Goal: Task Accomplishment & Management: Manage account settings

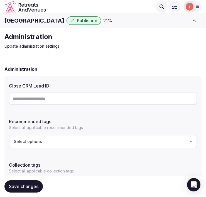
click at [29, 22] on h1 "[GEOGRAPHIC_DATA]" at bounding box center [34, 21] width 60 height 8
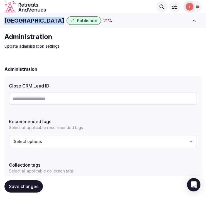
click at [29, 22] on h1 "[GEOGRAPHIC_DATA]" at bounding box center [34, 21] width 60 height 8
copy div "[GEOGRAPHIC_DATA]"
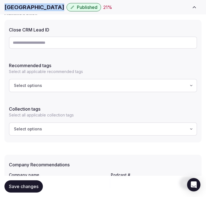
scroll to position [62, 0]
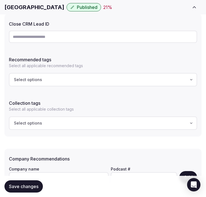
click at [95, 38] on input "text" at bounding box center [103, 37] width 188 height 12
paste input "**********"
type input "**********"
click at [26, 187] on span "Save changes" at bounding box center [24, 187] width 30 height 6
click at [7, 6] on h1 "[GEOGRAPHIC_DATA]" at bounding box center [34, 7] width 60 height 8
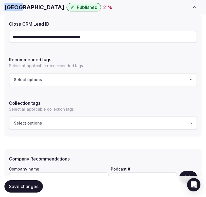
click at [8, 6] on h1 "[GEOGRAPHIC_DATA]" at bounding box center [34, 7] width 60 height 8
click at [9, 7] on h1 "[GEOGRAPHIC_DATA]" at bounding box center [34, 7] width 60 height 8
copy div "[GEOGRAPHIC_DATA]"
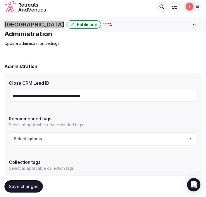
scroll to position [0, 0]
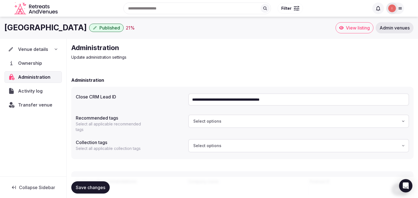
click at [39, 48] on span "Venue details" at bounding box center [33, 49] width 30 height 7
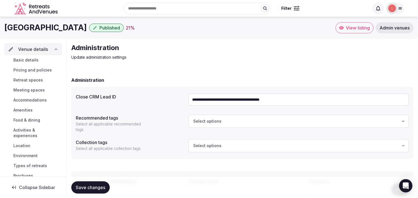
click at [42, 60] on link "Basic details" at bounding box center [32, 60] width 57 height 8
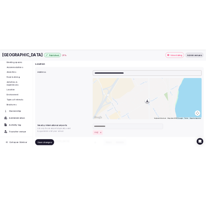
scroll to position [247, 0]
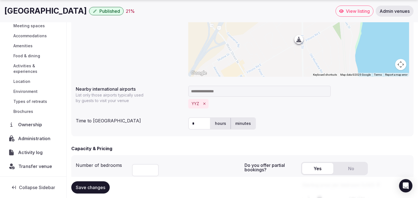
click at [20, 168] on span "Transfer venue" at bounding box center [35, 166] width 34 height 7
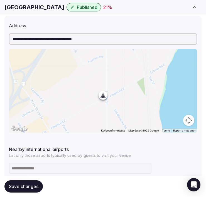
drag, startPoint x: 155, startPoint y: 152, endPoint x: 177, endPoint y: 151, distance: 22.0
click at [157, 150] on div "Nearby international airports List only those airports typically used by guests…" at bounding box center [103, 151] width 188 height 14
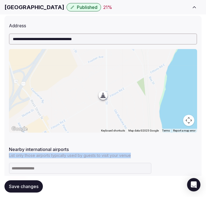
click at [188, 142] on div "**********" at bounding box center [102, 123] width 197 height 214
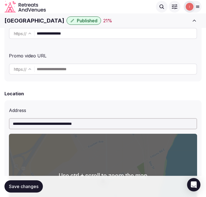
scroll to position [124, 0]
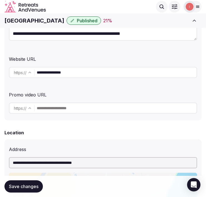
click at [80, 73] on input "**********" at bounding box center [117, 72] width 160 height 11
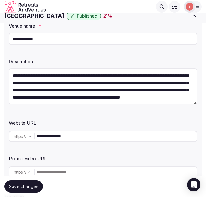
scroll to position [0, 0]
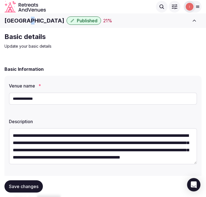
click at [27, 20] on h1 "Stone Gate Inn" at bounding box center [34, 21] width 60 height 8
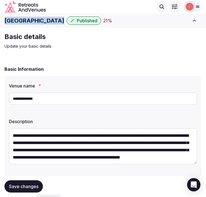
click at [27, 20] on h1 "Stone Gate Inn" at bounding box center [34, 21] width 60 height 8
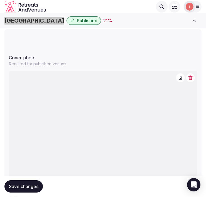
scroll to position [526, 0]
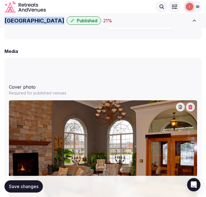
click at [190, 102] on button "button" at bounding box center [190, 106] width 9 height 9
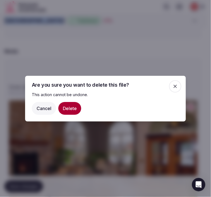
click at [75, 109] on button "Delete" at bounding box center [69, 108] width 23 height 13
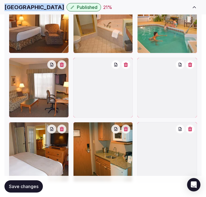
scroll to position [773, 0]
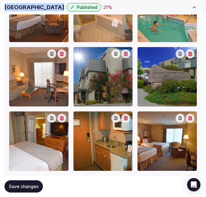
click at [191, 57] on button "button" at bounding box center [190, 53] width 9 height 9
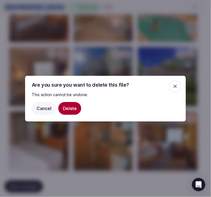
click at [70, 105] on button "Delete" at bounding box center [69, 108] width 23 height 13
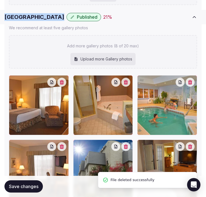
scroll to position [711, 0]
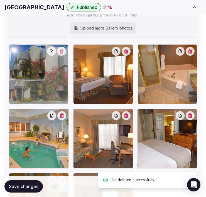
drag, startPoint x: 79, startPoint y: 113, endPoint x: 32, endPoint y: 67, distance: 65.8
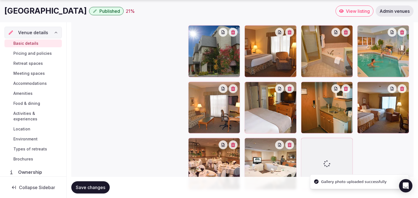
scroll to position [677, 0]
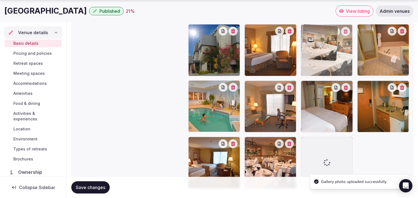
drag, startPoint x: 253, startPoint y: 140, endPoint x: 318, endPoint y: 43, distance: 116.9
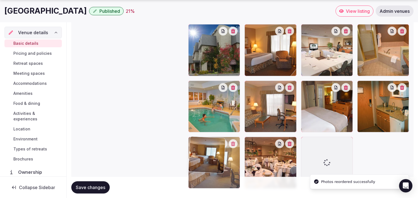
drag, startPoint x: 193, startPoint y: 146, endPoint x: 213, endPoint y: 134, distance: 23.4
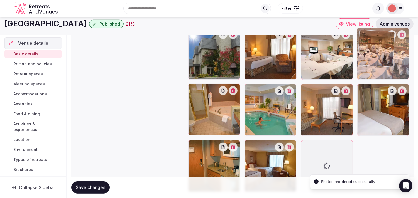
drag, startPoint x: 249, startPoint y: 141, endPoint x: 365, endPoint y: 31, distance: 159.5
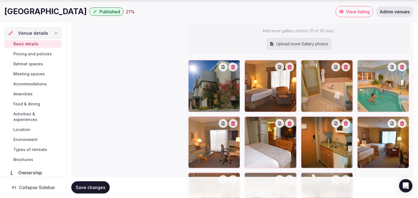
scroll to position [671, 0]
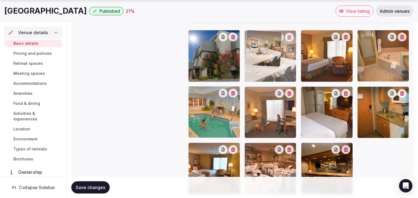
drag, startPoint x: 246, startPoint y: 146, endPoint x: 262, endPoint y: 46, distance: 101.7
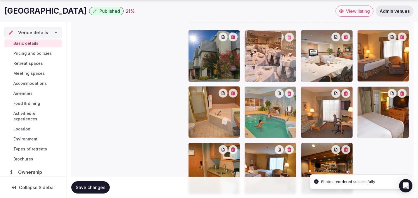
drag, startPoint x: 247, startPoint y: 148, endPoint x: 245, endPoint y: 45, distance: 103.6
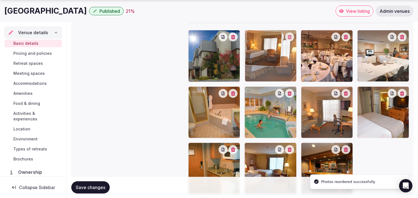
drag, startPoint x: 362, startPoint y: 32, endPoint x: 255, endPoint y: 41, distance: 107.6
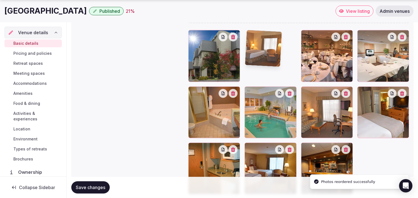
click at [255, 41] on img at bounding box center [263, 48] width 37 height 37
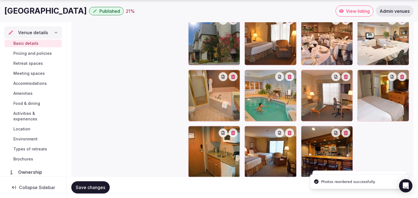
scroll to position [702, 0]
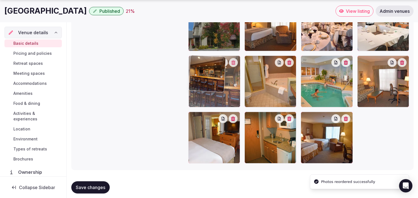
drag, startPoint x: 307, startPoint y: 117, endPoint x: 215, endPoint y: 81, distance: 99.1
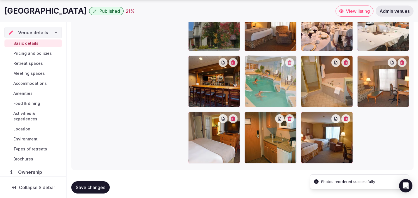
drag, startPoint x: 305, startPoint y: 60, endPoint x: 263, endPoint y: 69, distance: 42.8
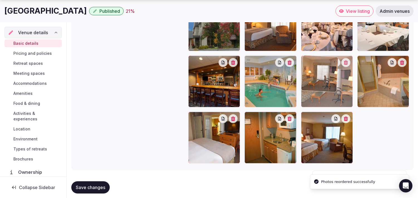
drag, startPoint x: 360, startPoint y: 61, endPoint x: 287, endPoint y: 71, distance: 73.4
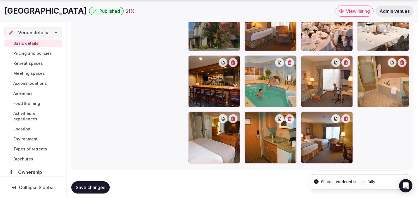
click at [82, 187] on span "Save changes" at bounding box center [91, 188] width 30 height 6
click at [38, 55] on span "Pricing and policies" at bounding box center [32, 54] width 38 height 6
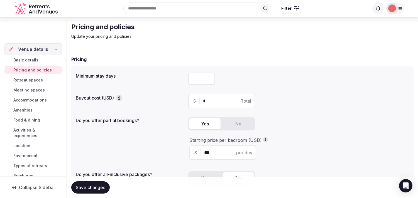
scroll to position [31, 0]
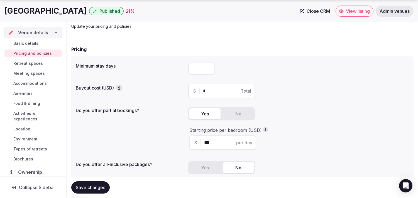
click at [99, 185] on span "Save changes" at bounding box center [91, 188] width 30 height 6
click at [27, 63] on span "Retreat spaces" at bounding box center [28, 64] width 30 height 6
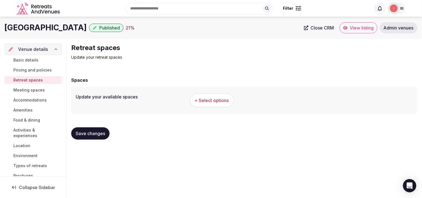
click at [220, 104] on button "+ Select options" at bounding box center [212, 101] width 44 height 14
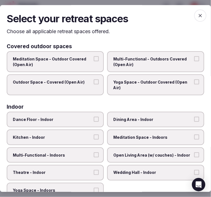
click at [159, 66] on span "Multi-Functional - Outdoors Covered (Open Air)" at bounding box center [152, 61] width 79 height 11
click at [194, 61] on button "Multi-Functional - Outdoors Covered (Open Air)" at bounding box center [196, 58] width 5 height 5
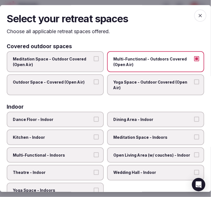
click at [84, 84] on span "Outdoor Space - Covered (Open Air)" at bounding box center [52, 82] width 79 height 6
click at [94, 84] on button "Outdoor Space - Covered (Open Air)" at bounding box center [96, 81] width 5 height 5
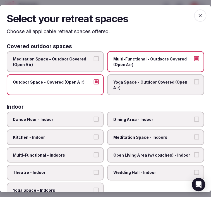
click at [117, 118] on span "Dining Area - Indoor" at bounding box center [152, 120] width 79 height 6
click at [194, 118] on button "Dining Area - Indoor" at bounding box center [196, 119] width 5 height 5
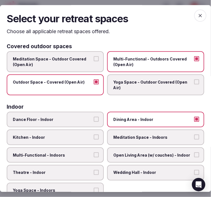
click at [136, 134] on span "Meditation Space - Indoors" at bounding box center [152, 137] width 79 height 6
click at [194, 134] on button "Meditation Space - Indoors" at bounding box center [196, 136] width 5 height 5
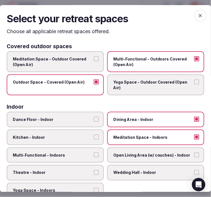
click at [72, 148] on label "Multi-Functional - Indoors" at bounding box center [55, 155] width 97 height 16
click at [94, 152] on button "Multi-Functional - Indoors" at bounding box center [96, 154] width 5 height 5
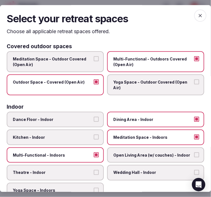
click at [177, 152] on span "Open Living Area (w/ couches) - Indoor" at bounding box center [152, 155] width 79 height 6
click at [194, 152] on button "Open Living Area (w/ couches) - Indoor" at bounding box center [196, 154] width 5 height 5
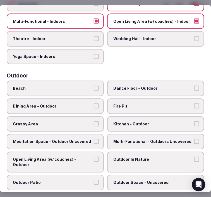
scroll to position [185, 0]
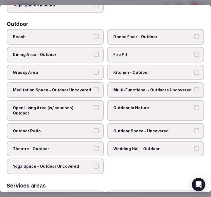
click at [67, 55] on label "Dining Area - Outdoor" at bounding box center [55, 55] width 97 height 16
click at [94, 55] on button "Dining Area - Outdoor" at bounding box center [96, 54] width 5 height 5
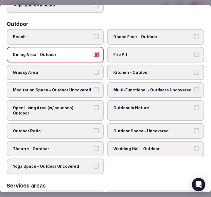
click at [98, 48] on label "Dining Area - Outdoor" at bounding box center [55, 55] width 97 height 16
click at [98, 52] on button "Dining Area - Outdoor" at bounding box center [96, 54] width 5 height 5
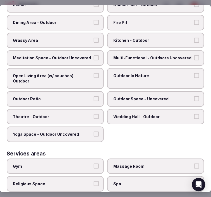
scroll to position [278, 0]
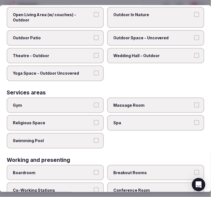
click at [87, 102] on span "Gym" at bounding box center [52, 105] width 79 height 6
click at [94, 102] on button "Gym" at bounding box center [96, 104] width 5 height 5
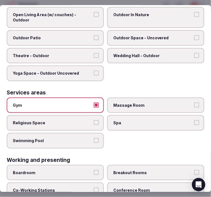
click at [85, 138] on span "Swimming Pool" at bounding box center [52, 141] width 79 height 6
click at [94, 138] on button "Swimming Pool" at bounding box center [96, 140] width 5 height 5
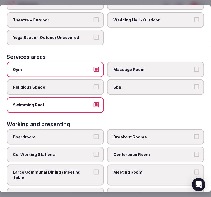
scroll to position [315, 0]
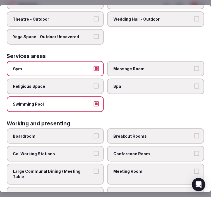
click at [137, 133] on span "Breakout Rooms" at bounding box center [152, 136] width 79 height 6
click at [194, 133] on button "Breakout Rooms" at bounding box center [196, 135] width 5 height 5
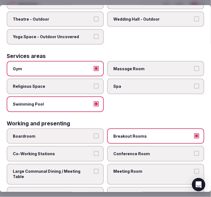
click at [156, 133] on span "Breakout Rooms" at bounding box center [152, 136] width 79 height 6
click at [194, 133] on button "Breakout Rooms" at bounding box center [196, 135] width 5 height 5
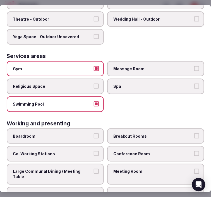
click at [145, 164] on label "Meeting Room" at bounding box center [155, 174] width 97 height 21
click at [194, 169] on button "Meeting Room" at bounding box center [196, 171] width 5 height 5
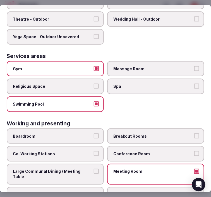
click at [90, 164] on label "Large Communal Dining / Meeting Table" at bounding box center [55, 174] width 97 height 21
click at [94, 169] on button "Large Communal Dining / Meeting Table" at bounding box center [96, 171] width 5 height 5
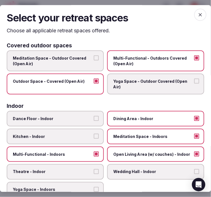
scroll to position [0, 0]
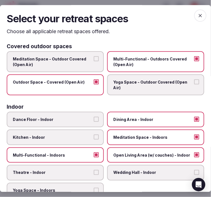
click at [197, 13] on icon "button" at bounding box center [200, 16] width 6 height 6
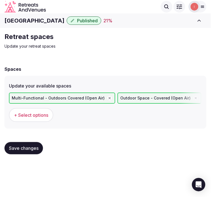
click at [27, 143] on button "Save changes" at bounding box center [23, 148] width 38 height 12
click at [28, 147] on span "Save changes" at bounding box center [24, 148] width 30 height 6
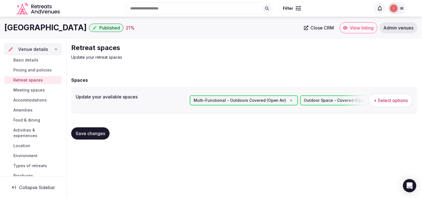
click at [31, 88] on span "Meeting spaces" at bounding box center [28, 90] width 31 height 6
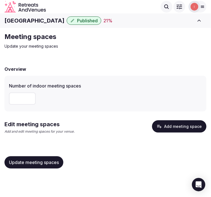
click at [19, 97] on input "number" at bounding box center [22, 98] width 27 height 12
type input "*"
click at [44, 161] on span "Update meeting spaces" at bounding box center [34, 163] width 50 height 6
click at [188, 126] on button "Add meeting space" at bounding box center [179, 126] width 54 height 12
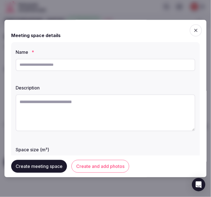
click at [121, 108] on textarea at bounding box center [105, 112] width 179 height 37
click at [121, 65] on input "text" at bounding box center [105, 65] width 179 height 12
paste input "**********"
type input "**********"
click at [140, 105] on textarea at bounding box center [105, 112] width 179 height 37
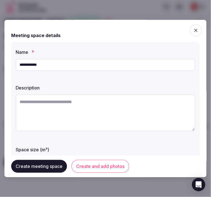
paste textarea "**********"
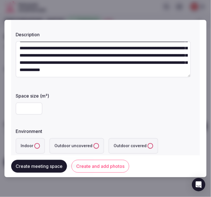
scroll to position [62, 0]
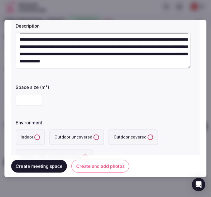
type textarea "**********"
click at [30, 101] on input "number" at bounding box center [29, 100] width 27 height 12
type input "**"
click at [33, 134] on label "Indoor" at bounding box center [30, 137] width 29 height 16
click at [34, 134] on button "Indoor" at bounding box center [37, 137] width 6 height 6
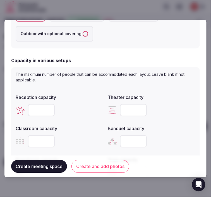
scroll to position [216, 0]
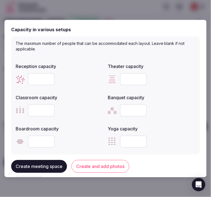
drag, startPoint x: 35, startPoint y: 81, endPoint x: 38, endPoint y: 80, distance: 3.0
click at [37, 81] on input "number" at bounding box center [41, 79] width 27 height 12
type input "**"
click at [126, 76] on input "number" at bounding box center [133, 79] width 27 height 12
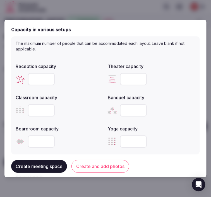
type input "**"
click at [123, 109] on input "number" at bounding box center [133, 110] width 27 height 12
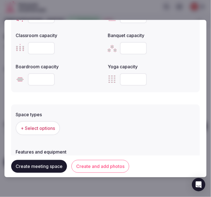
type input "**"
click at [94, 163] on button "Create and add photos" at bounding box center [100, 166] width 58 height 13
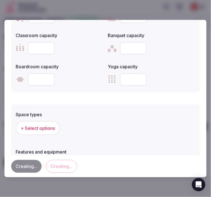
scroll to position [0, 0]
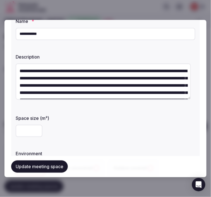
click at [50, 166] on button "Update meeting space" at bounding box center [39, 166] width 57 height 12
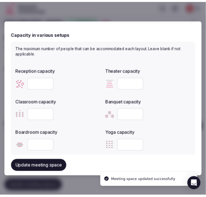
scroll to position [309, 0]
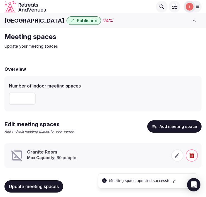
click at [38, 100] on div "*" at bounding box center [103, 98] width 188 height 12
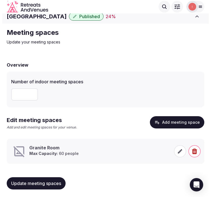
scroll to position [5, 0]
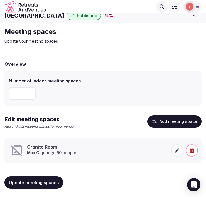
click at [175, 154] on span at bounding box center [177, 150] width 12 height 12
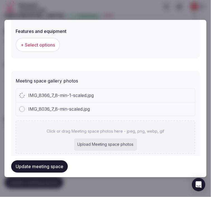
scroll to position [402, 0]
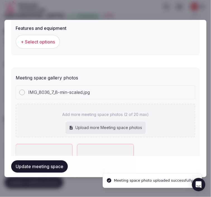
click at [43, 36] on button "+ Select options" at bounding box center [38, 42] width 44 height 14
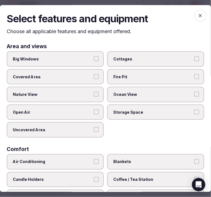
click at [82, 62] on label "Big Windows" at bounding box center [55, 59] width 97 height 16
click at [94, 61] on button "Big Windows" at bounding box center [96, 58] width 5 height 5
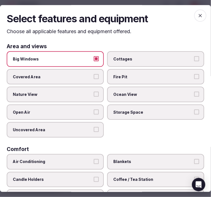
click at [80, 93] on span "Nature View" at bounding box center [52, 95] width 79 height 6
click at [94, 93] on button "Nature View" at bounding box center [96, 94] width 5 height 5
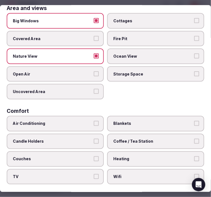
scroll to position [93, 0]
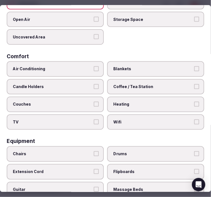
click at [83, 61] on label "Air Conditioning" at bounding box center [55, 69] width 97 height 16
click at [94, 66] on button "Air Conditioning" at bounding box center [96, 68] width 5 height 5
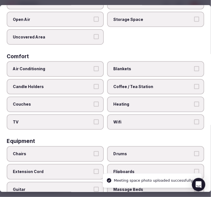
drag, startPoint x: 95, startPoint y: 118, endPoint x: 111, endPoint y: 114, distance: 16.2
click at [94, 119] on button "TV" at bounding box center [96, 121] width 5 height 5
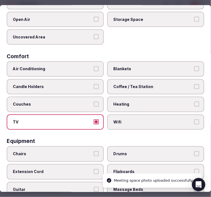
click at [123, 114] on label "Wifi" at bounding box center [155, 122] width 97 height 16
click at [194, 119] on button "Wifi" at bounding box center [196, 121] width 5 height 5
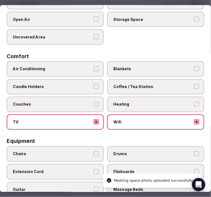
click at [130, 84] on span "Coffee / Tea Station" at bounding box center [152, 87] width 79 height 6
click at [194, 84] on button "Coffee / Tea Station" at bounding box center [196, 86] width 5 height 5
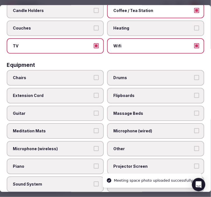
scroll to position [185, 0]
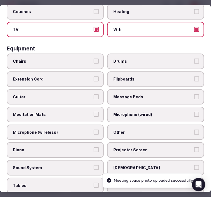
click at [117, 129] on span "Other" at bounding box center [152, 132] width 79 height 6
click at [194, 129] on button "Other" at bounding box center [196, 131] width 5 height 5
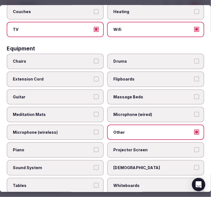
click at [80, 59] on span "Chairs" at bounding box center [52, 62] width 79 height 6
click at [94, 59] on button "Chairs" at bounding box center [96, 61] width 5 height 5
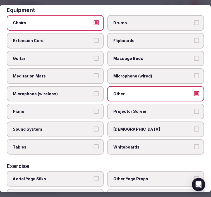
scroll to position [247, 0]
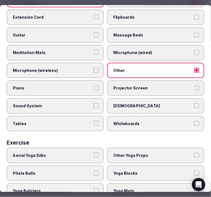
click at [141, 103] on span "Sunbeds" at bounding box center [152, 106] width 79 height 6
click at [194, 103] on button "Sunbeds" at bounding box center [196, 105] width 5 height 5
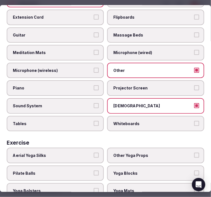
click at [139, 84] on label "Projector Screen" at bounding box center [155, 88] width 97 height 16
click at [194, 85] on button "Projector Screen" at bounding box center [196, 87] width 5 height 5
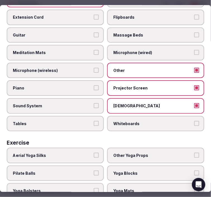
click at [76, 116] on label "Tables" at bounding box center [55, 124] width 97 height 16
click at [94, 121] on button "Tables" at bounding box center [96, 123] width 5 height 5
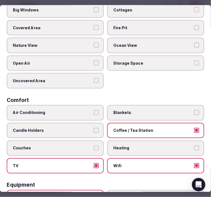
scroll to position [0, 0]
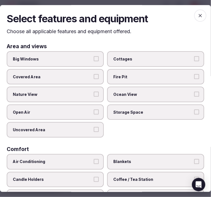
click at [194, 13] on span "button" at bounding box center [200, 15] width 12 height 12
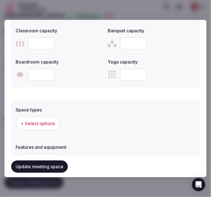
scroll to position [337, 0]
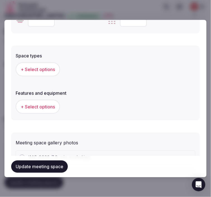
click at [50, 67] on span "+ Select options" at bounding box center [38, 69] width 34 height 6
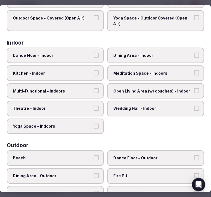
scroll to position [93, 0]
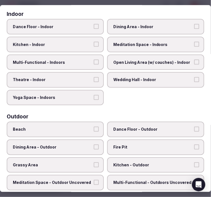
click at [76, 81] on label "Theatre - Indoor" at bounding box center [55, 80] width 97 height 16
click at [94, 81] on button "Theatre - Indoor" at bounding box center [96, 79] width 5 height 5
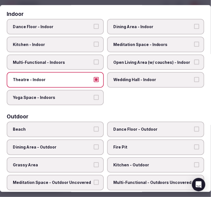
click at [76, 63] on label "Multi-Functional - Indoors" at bounding box center [55, 63] width 97 height 16
click at [94, 63] on button "Multi-Functional - Indoors" at bounding box center [96, 62] width 5 height 5
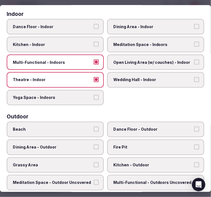
click at [127, 43] on span "Meditation Space - Indoors" at bounding box center [152, 45] width 79 height 6
click at [194, 43] on button "Meditation Space - Indoors" at bounding box center [196, 44] width 5 height 5
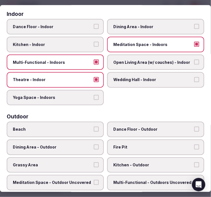
click at [127, 43] on span "Meditation Space - Indoors" at bounding box center [152, 45] width 79 height 6
click at [194, 43] on button "Meditation Space - Indoors" at bounding box center [196, 44] width 5 height 5
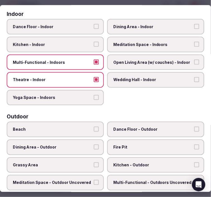
click at [123, 24] on span "Dining Area - Indoor" at bounding box center [152, 27] width 79 height 6
click at [194, 24] on button "Dining Area - Indoor" at bounding box center [196, 26] width 5 height 5
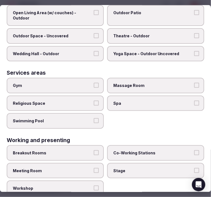
click at [99, 163] on label "Meeting Room" at bounding box center [55, 171] width 97 height 16
click at [99, 168] on button "Meeting Room" at bounding box center [96, 170] width 5 height 5
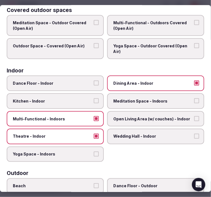
scroll to position [0, 0]
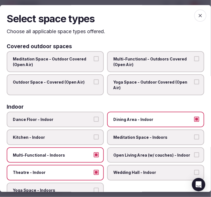
click at [197, 17] on icon "button" at bounding box center [200, 16] width 6 height 6
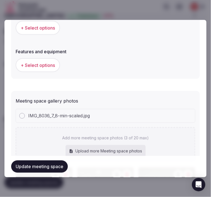
scroll to position [399, 0]
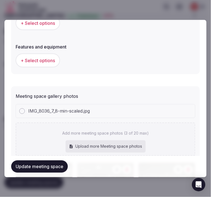
click at [31, 61] on span "+ Select options" at bounding box center [38, 60] width 34 height 6
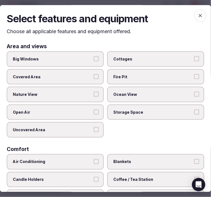
click at [78, 60] on span "Big Windows" at bounding box center [52, 59] width 79 height 6
click at [94, 60] on button "Big Windows" at bounding box center [96, 58] width 5 height 5
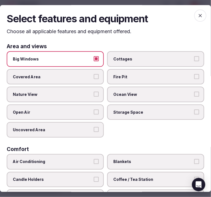
click at [79, 97] on label "Nature View" at bounding box center [55, 95] width 97 height 16
click at [94, 97] on button "Nature View" at bounding box center [96, 94] width 5 height 5
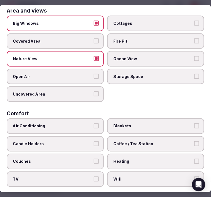
scroll to position [93, 0]
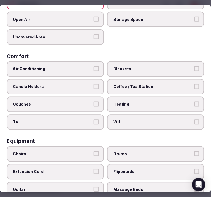
click at [73, 69] on span "Air Conditioning" at bounding box center [52, 69] width 79 height 6
click at [94, 69] on button "Air Conditioning" at bounding box center [96, 68] width 5 height 5
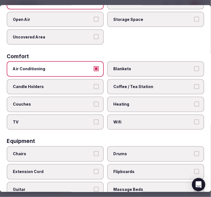
click at [117, 114] on label "Wifi" at bounding box center [155, 122] width 97 height 16
click at [194, 119] on button "Wifi" at bounding box center [196, 121] width 5 height 5
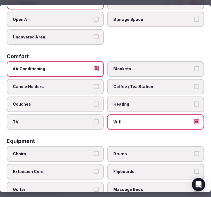
click at [117, 84] on span "Coffee / Tea Station" at bounding box center [152, 87] width 79 height 6
click at [194, 84] on button "Coffee / Tea Station" at bounding box center [196, 86] width 5 height 5
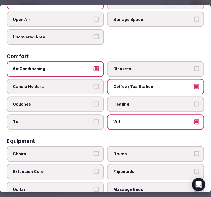
click at [69, 114] on label "TV" at bounding box center [55, 122] width 97 height 16
click at [94, 119] on button "TV" at bounding box center [96, 121] width 5 height 5
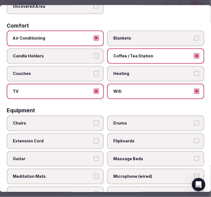
click at [75, 116] on label "Chairs" at bounding box center [55, 124] width 97 height 16
click at [94, 121] on button "Chairs" at bounding box center [96, 123] width 5 height 5
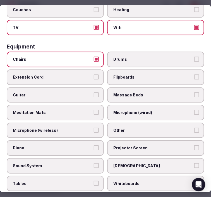
scroll to position [216, 0]
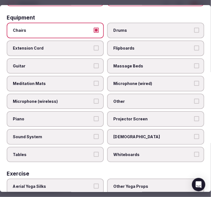
click at [126, 99] on span "Other" at bounding box center [152, 102] width 79 height 6
click at [194, 99] on button "Other" at bounding box center [196, 101] width 5 height 5
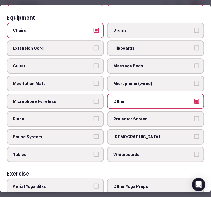
click at [66, 147] on label "Tables" at bounding box center [55, 155] width 97 height 16
click at [94, 152] on button "Tables" at bounding box center [96, 154] width 5 height 5
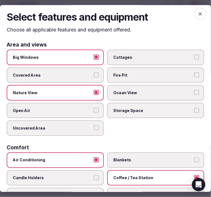
scroll to position [0, 0]
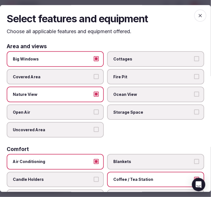
click at [200, 18] on span "button" at bounding box center [200, 15] width 12 height 12
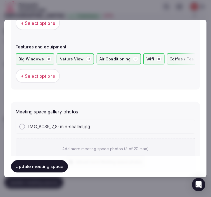
click at [43, 172] on button "Update meeting space" at bounding box center [39, 166] width 57 height 12
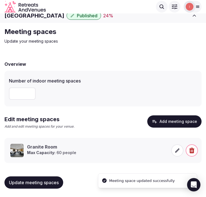
click at [69, 153] on p "Max Capacity: 60 people" at bounding box center [51, 153] width 49 height 6
click at [173, 152] on span at bounding box center [177, 150] width 12 height 12
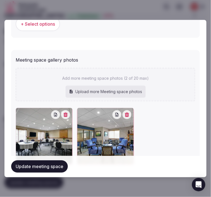
scroll to position [442, 0]
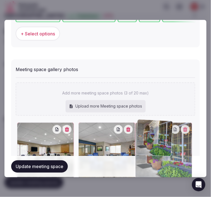
drag, startPoint x: 17, startPoint y: 124, endPoint x: 143, endPoint y: 122, distance: 126.4
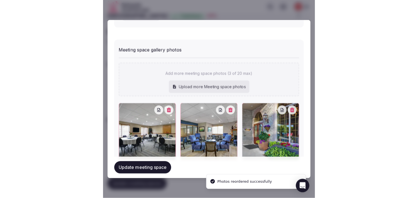
scroll to position [478, 0]
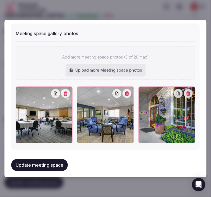
click at [62, 159] on button "Update meeting space" at bounding box center [39, 165] width 57 height 12
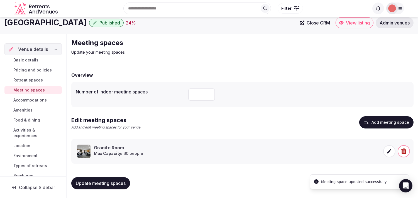
click at [42, 99] on span "Accommodations" at bounding box center [29, 100] width 33 height 6
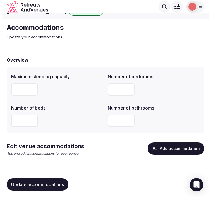
scroll to position [11, 0]
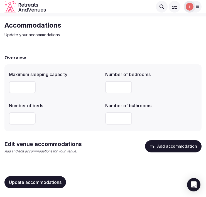
click at [170, 148] on button "Add accommodation" at bounding box center [173, 146] width 57 height 12
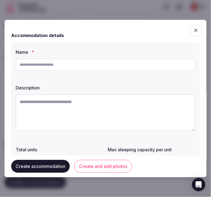
click at [154, 65] on input "text" at bounding box center [105, 65] width 179 height 12
paste input "**********"
type input "**********"
click at [187, 114] on textarea at bounding box center [105, 112] width 179 height 37
drag, startPoint x: 187, startPoint y: 114, endPoint x: 166, endPoint y: 118, distance: 20.9
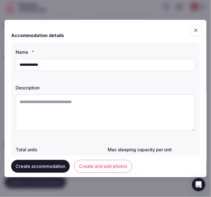
paste textarea "**********"
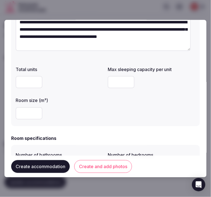
scroll to position [124, 0]
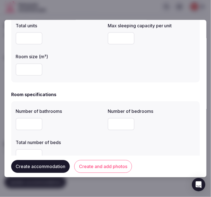
type textarea "**********"
click at [24, 127] on input "number" at bounding box center [29, 124] width 27 height 12
type input "*"
click at [114, 129] on input "number" at bounding box center [120, 124] width 27 height 12
type input "*"
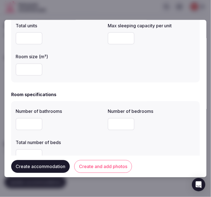
click at [31, 151] on input "number" at bounding box center [29, 155] width 27 height 12
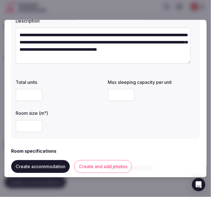
scroll to position [62, 0]
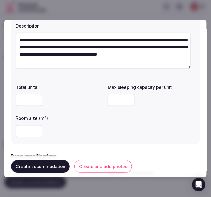
type input "*"
click at [114, 97] on input "number" at bounding box center [120, 100] width 27 height 12
type input "*"
click at [140, 130] on div "Total units Max sleeping capacity per unit * Room size (m²)" at bounding box center [105, 111] width 179 height 58
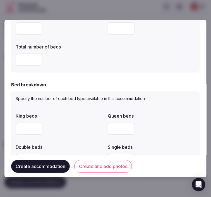
scroll to position [247, 0]
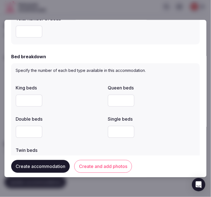
click at [30, 102] on input "number" at bounding box center [29, 100] width 27 height 12
type input "*"
click at [70, 123] on div at bounding box center [59, 131] width 87 height 17
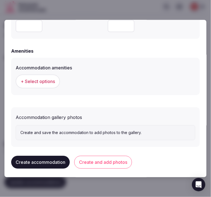
scroll to position [533, 0]
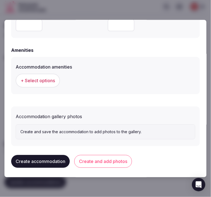
click at [41, 77] on span "+ Select options" at bounding box center [38, 80] width 34 height 6
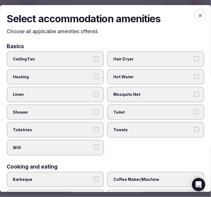
click at [85, 89] on label "Linen" at bounding box center [55, 95] width 97 height 16
click at [94, 92] on button "Linen" at bounding box center [96, 94] width 5 height 5
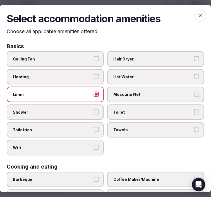
click at [91, 111] on label "Shower" at bounding box center [55, 112] width 97 height 16
click at [94, 111] on button "Shower" at bounding box center [96, 111] width 5 height 5
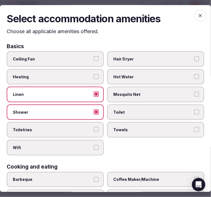
click at [94, 122] on label "Toiletries" at bounding box center [55, 130] width 97 height 16
click at [94, 127] on button "Toiletries" at bounding box center [96, 129] width 5 height 5
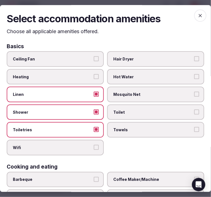
click at [89, 145] on span "Wifi" at bounding box center [52, 148] width 79 height 6
click at [94, 145] on button "Wifi" at bounding box center [96, 147] width 5 height 5
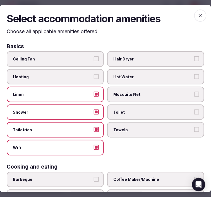
drag, startPoint x: 128, startPoint y: 130, endPoint x: 129, endPoint y: 120, distance: 9.8
click at [129, 128] on span "Towels" at bounding box center [152, 130] width 79 height 6
click at [194, 128] on button "Towels" at bounding box center [196, 129] width 5 height 5
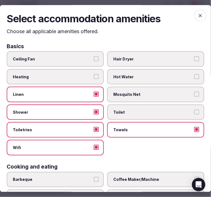
click at [130, 109] on span "Toilet" at bounding box center [152, 112] width 79 height 6
click at [194, 109] on button "Toilet" at bounding box center [196, 111] width 5 height 5
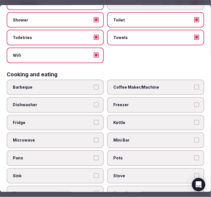
scroll to position [62, 0]
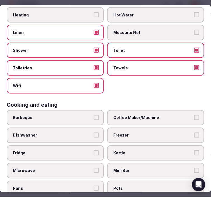
click at [134, 115] on span "Coffee Maker/Machine" at bounding box center [152, 118] width 79 height 6
click at [194, 115] on button "Coffee Maker/Machine" at bounding box center [196, 117] width 5 height 5
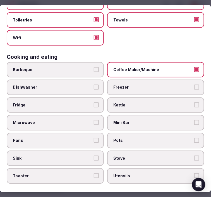
scroll to position [155, 0]
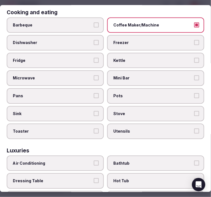
click at [36, 58] on span "Fridge" at bounding box center [52, 61] width 79 height 6
click at [94, 58] on button "Fridge" at bounding box center [96, 60] width 5 height 5
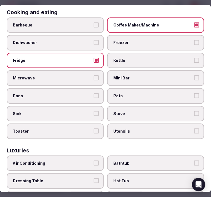
click at [143, 75] on span "Mini Bar" at bounding box center [152, 78] width 79 height 6
click at [194, 75] on button "Mini Bar" at bounding box center [196, 77] width 5 height 5
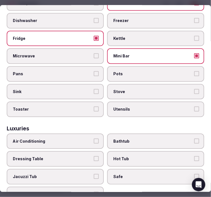
scroll to position [185, 0]
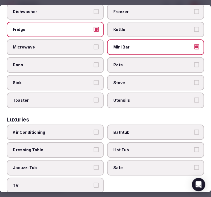
click at [92, 129] on label "Air Conditioning" at bounding box center [55, 132] width 97 height 16
click at [94, 129] on button "Air Conditioning" at bounding box center [96, 131] width 5 height 5
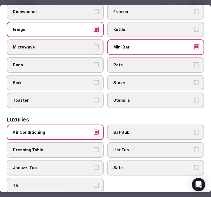
click at [161, 129] on span "Bathtub" at bounding box center [152, 132] width 79 height 6
click at [194, 129] on button "Bathtub" at bounding box center [196, 131] width 5 height 5
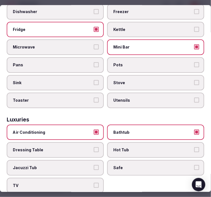
drag, startPoint x: 187, startPoint y: 118, endPoint x: 184, endPoint y: 121, distance: 5.1
click at [187, 124] on label "Bathtub" at bounding box center [155, 132] width 97 height 16
click at [194, 129] on button "Bathtub" at bounding box center [196, 131] width 5 height 5
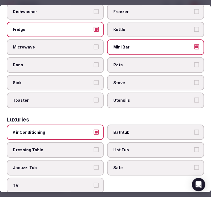
click at [183, 160] on label "Safe" at bounding box center [155, 168] width 97 height 16
click at [194, 165] on button "Safe" at bounding box center [196, 167] width 5 height 5
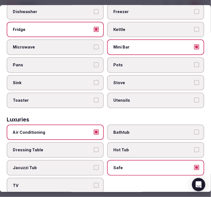
click at [100, 178] on label "TV" at bounding box center [55, 186] width 97 height 16
click at [99, 183] on button "TV" at bounding box center [96, 185] width 5 height 5
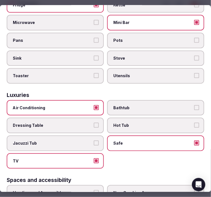
scroll to position [278, 0]
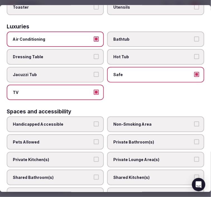
drag, startPoint x: 141, startPoint y: 136, endPoint x: 142, endPoint y: 142, distance: 5.9
click at [141, 137] on label "Private Bathroom(s)" at bounding box center [155, 142] width 97 height 16
click at [194, 139] on button "Private Bathroom(s)" at bounding box center [196, 141] width 5 height 5
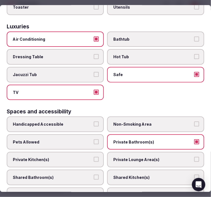
drag, startPoint x: 141, startPoint y: 149, endPoint x: 146, endPoint y: 148, distance: 4.8
click at [142, 157] on span "Private Lounge Area(s)" at bounding box center [152, 160] width 79 height 6
click at [194, 157] on button "Private Lounge Area(s)" at bounding box center [196, 159] width 5 height 5
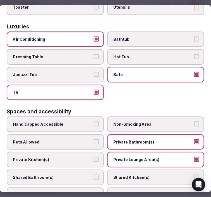
scroll to position [368, 0]
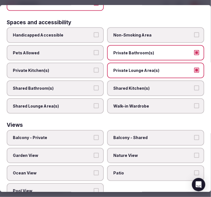
click at [65, 64] on label "Private Kitchen(s)" at bounding box center [55, 71] width 97 height 16
click at [94, 68] on button "Private Kitchen(s)" at bounding box center [96, 70] width 5 height 5
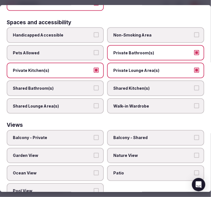
click at [134, 153] on span "Nature View" at bounding box center [152, 156] width 79 height 6
click at [194, 153] on button "Nature View" at bounding box center [196, 155] width 5 height 5
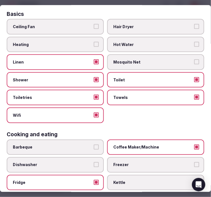
scroll to position [0, 0]
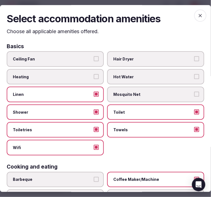
click at [197, 13] on icon "button" at bounding box center [200, 16] width 6 height 6
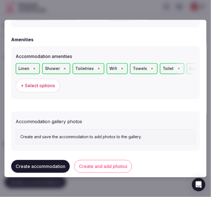
scroll to position [548, 0]
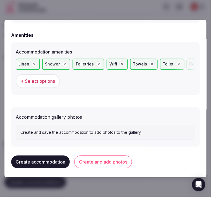
click at [99, 159] on button "Create and add photos" at bounding box center [103, 161] width 58 height 13
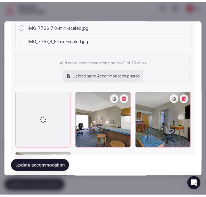
scroll to position [692, 0]
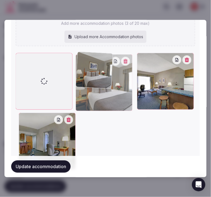
drag, startPoint x: 18, startPoint y: 116, endPoint x: 81, endPoint y: 74, distance: 75.9
click at [81, 74] on div at bounding box center [103, 82] width 57 height 57
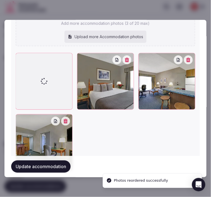
click at [44, 167] on button "Update accommodation" at bounding box center [40, 166] width 59 height 12
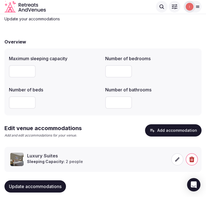
scroll to position [36, 0]
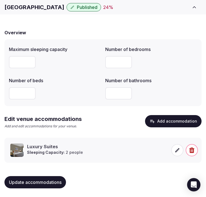
click at [11, 183] on span "Update accommodations" at bounding box center [35, 182] width 53 height 6
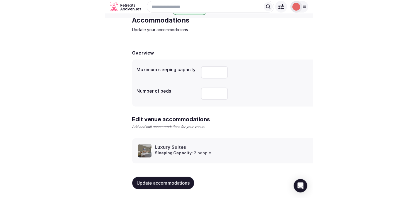
scroll to position [26, 0]
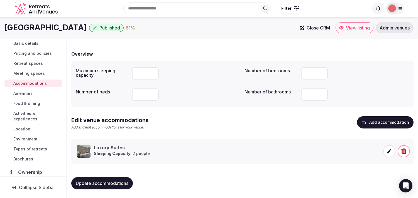
click at [25, 93] on span "Amenities" at bounding box center [22, 94] width 19 height 6
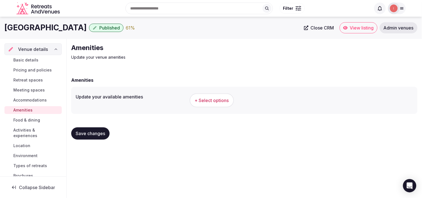
click at [282, 63] on div "Amenities Update your venue amenities Amenities Update your available amenities…" at bounding box center [245, 94] width 356 height 110
click at [206, 107] on button "+ Select options" at bounding box center [212, 101] width 44 height 14
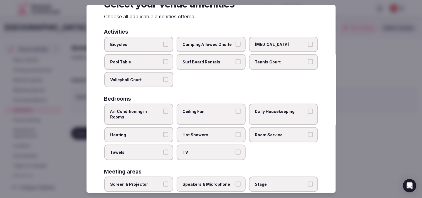
scroll to position [31, 0]
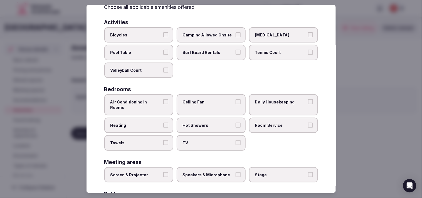
click at [155, 104] on label "Air Conditioning in Rooms" at bounding box center [138, 104] width 69 height 21
click at [163, 104] on button "Air Conditioning in Rooms" at bounding box center [165, 101] width 5 height 5
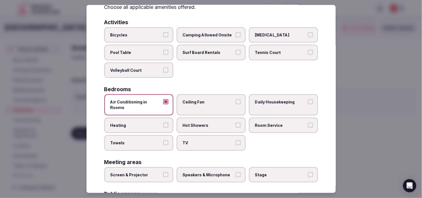
click at [206, 121] on label "Hot Showers" at bounding box center [211, 126] width 69 height 16
click at [236, 123] on button "Hot Showers" at bounding box center [238, 125] width 5 height 5
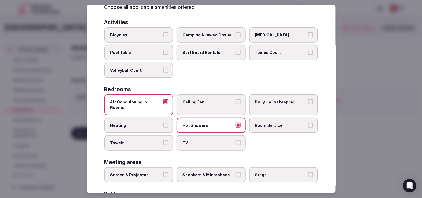
click at [263, 123] on span "Room Service" at bounding box center [280, 126] width 51 height 6
click at [308, 123] on button "Room Service" at bounding box center [310, 125] width 5 height 5
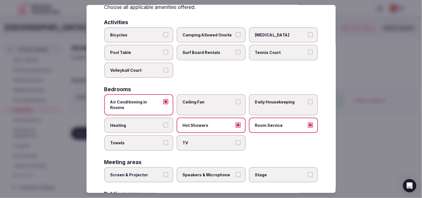
click at [241, 135] on label "TV" at bounding box center [211, 143] width 69 height 16
click at [241, 140] on button "TV" at bounding box center [238, 142] width 5 height 5
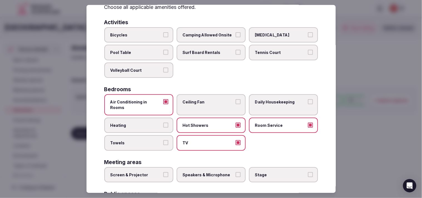
click at [155, 138] on label "Towels" at bounding box center [138, 143] width 69 height 16
click at [163, 140] on button "Towels" at bounding box center [165, 142] width 5 height 5
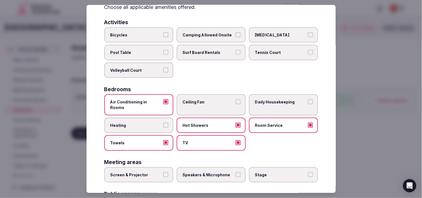
click at [276, 100] on span "Daily Housekeeping" at bounding box center [280, 102] width 51 height 6
click at [308, 100] on button "Daily Housekeeping" at bounding box center [310, 101] width 5 height 5
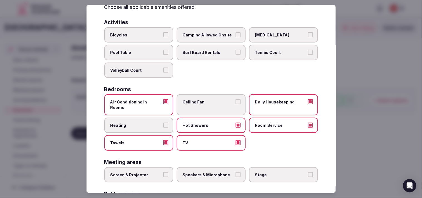
scroll to position [62, 0]
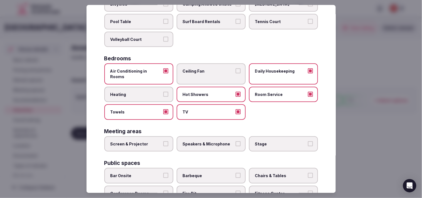
click at [236, 141] on button "Speakers & Microphone" at bounding box center [238, 143] width 5 height 5
click at [228, 141] on span "Speakers & Microphone" at bounding box center [208, 144] width 51 height 6
click at [236, 141] on button "Speakers & Microphone" at bounding box center [238, 143] width 5 height 5
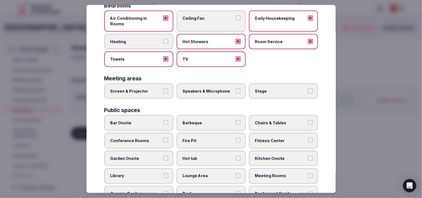
scroll to position [124, 0]
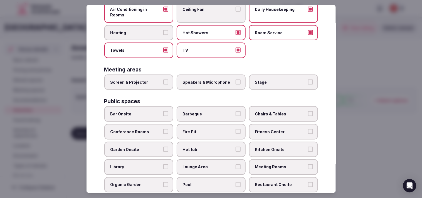
click at [172, 121] on div "Bar Onsite Barbeque Chairs & Tables Conference Rooms Fire Pit Fitness Center Ga…" at bounding box center [211, 176] width 214 height 140
click at [158, 129] on span "Conference Rooms" at bounding box center [136, 132] width 51 height 6
click at [163, 129] on button "Conference Rooms" at bounding box center [165, 131] width 5 height 5
click at [287, 108] on label "Chairs & Tables" at bounding box center [283, 114] width 69 height 16
click at [308, 111] on button "Chairs & Tables" at bounding box center [310, 113] width 5 height 5
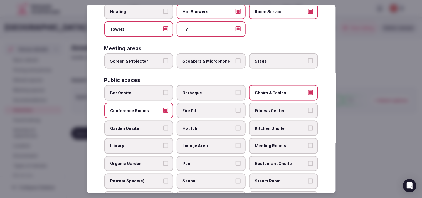
scroll to position [185, 0]
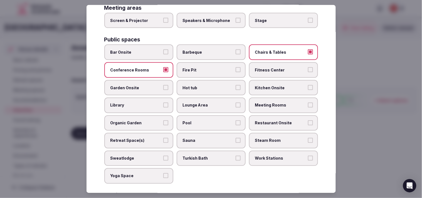
click at [292, 99] on label "Meeting Rooms" at bounding box center [283, 106] width 69 height 16
click at [308, 103] on button "Meeting Rooms" at bounding box center [310, 105] width 5 height 5
click at [287, 121] on span "Restaurant Onsite" at bounding box center [280, 124] width 51 height 6
click at [308, 121] on button "Restaurant Onsite" at bounding box center [310, 123] width 5 height 5
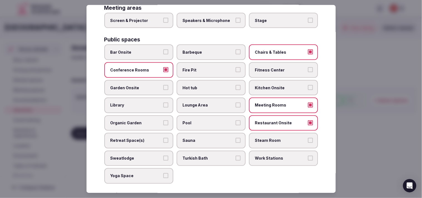
click at [219, 121] on span "Pool" at bounding box center [208, 124] width 51 height 6
click at [236, 121] on button "Pool" at bounding box center [238, 123] width 5 height 5
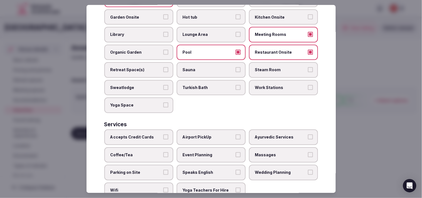
scroll to position [259, 0]
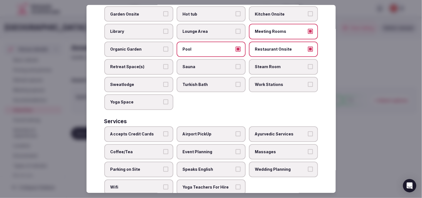
click at [167, 127] on label "Accepts Credit Cards" at bounding box center [138, 135] width 69 height 16
click at [167, 132] on button "Accepts Credit Cards" at bounding box center [165, 134] width 5 height 5
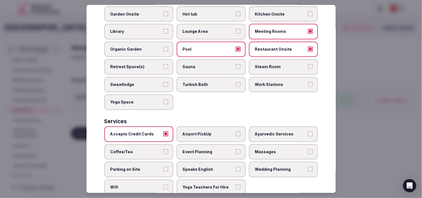
click at [287, 149] on span "Massages" at bounding box center [280, 152] width 51 height 6
click at [308, 149] on button "Massages" at bounding box center [310, 151] width 5 height 5
click at [286, 149] on span "Massages" at bounding box center [280, 152] width 51 height 6
click at [308, 149] on button "Massages" at bounding box center [310, 151] width 5 height 5
click at [230, 162] on label "Speaks English" at bounding box center [211, 170] width 69 height 16
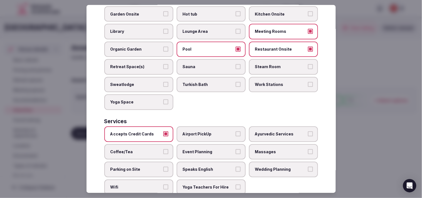
click at [236, 167] on button "Speaks English" at bounding box center [238, 169] width 5 height 5
drag, startPoint x: 208, startPoint y: 174, endPoint x: 178, endPoint y: 171, distance: 29.7
click at [206, 185] on span "Yoga Teachers For Hire" at bounding box center [208, 188] width 51 height 6
click at [236, 185] on button "Yoga Teachers For Hire" at bounding box center [238, 187] width 5 height 5
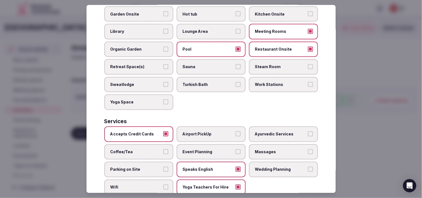
click at [159, 180] on label "Wifi" at bounding box center [138, 188] width 69 height 16
click at [163, 185] on button "Wifi" at bounding box center [165, 187] width 5 height 5
click at [163, 167] on button "Parking on Site" at bounding box center [165, 169] width 5 height 5
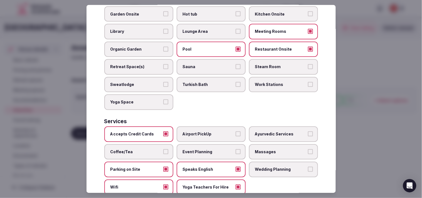
click at [162, 144] on label "Coffee/Tea" at bounding box center [138, 152] width 69 height 16
click at [163, 149] on button "Coffee/Tea" at bounding box center [165, 151] width 5 height 5
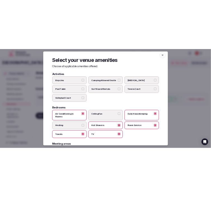
scroll to position [0, 0]
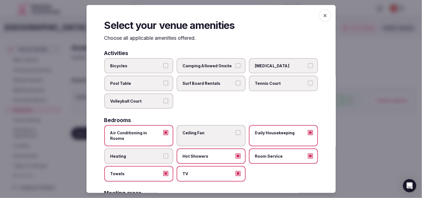
click at [319, 15] on span "button" at bounding box center [325, 15] width 12 height 12
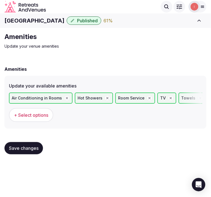
drag, startPoint x: 31, startPoint y: 150, endPoint x: 132, endPoint y: 141, distance: 101.8
click at [32, 150] on button "Save changes" at bounding box center [23, 148] width 38 height 12
click at [26, 145] on span "Save changes" at bounding box center [24, 148] width 30 height 6
click at [31, 148] on span "Save changes" at bounding box center [24, 148] width 30 height 6
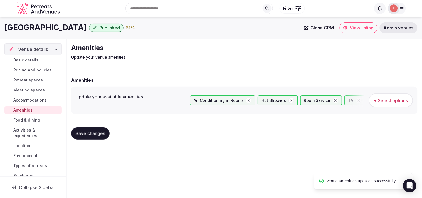
drag, startPoint x: 23, startPoint y: 121, endPoint x: 26, endPoint y: 120, distance: 2.9
click at [23, 121] on span "Food & dining" at bounding box center [26, 121] width 27 height 6
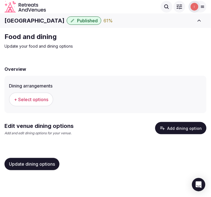
click at [38, 105] on button "+ Select options" at bounding box center [31, 99] width 44 height 14
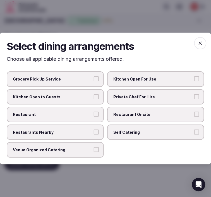
click at [71, 131] on span "Restaurants Nearby" at bounding box center [52, 132] width 79 height 6
click at [94, 131] on button "Restaurants Nearby" at bounding box center [96, 131] width 5 height 5
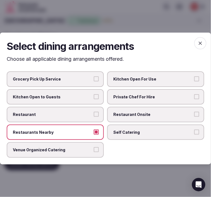
drag, startPoint x: 83, startPoint y: 115, endPoint x: 106, endPoint y: 117, distance: 23.5
click at [84, 114] on span "Restaurant" at bounding box center [52, 115] width 79 height 6
click at [94, 114] on button "Restaurant" at bounding box center [96, 114] width 5 height 5
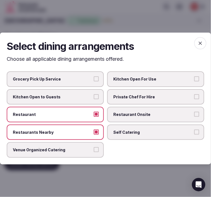
click at [128, 119] on label "Restaurant Onsite" at bounding box center [155, 115] width 97 height 16
click at [194, 117] on button "Restaurant Onsite" at bounding box center [196, 114] width 5 height 5
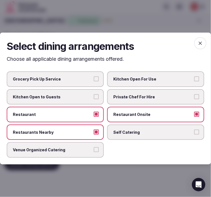
click at [93, 152] on label "Venue Organized Catering" at bounding box center [55, 150] width 97 height 16
click at [94, 152] on button "Venue Organized Catering" at bounding box center [96, 149] width 5 height 5
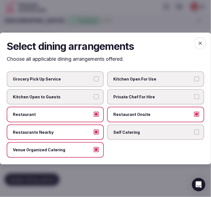
click at [205, 43] on span "button" at bounding box center [200, 43] width 12 height 12
click at [201, 45] on div "Select dining arrangements Choose all applicable dining arrangements offered. G…" at bounding box center [105, 99] width 211 height 132
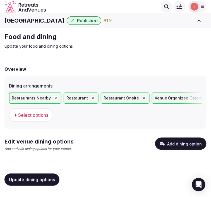
click at [177, 143] on button "Add dining option" at bounding box center [180, 144] width 51 height 12
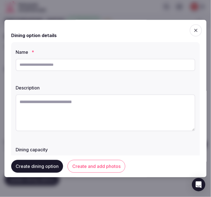
click at [83, 67] on input "text" at bounding box center [105, 65] width 179 height 12
paste input "**********"
type input "**********"
click at [104, 109] on textarea at bounding box center [105, 112] width 179 height 37
click at [121, 107] on textarea at bounding box center [105, 112] width 179 height 37
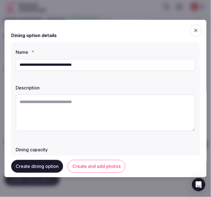
click at [121, 107] on textarea at bounding box center [105, 112] width 179 height 37
paste textarea "**********"
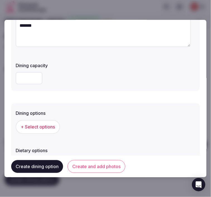
scroll to position [93, 0]
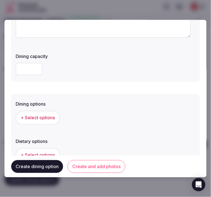
type textarea "**********"
click at [50, 109] on div "+ Select options" at bounding box center [105, 118] width 179 height 18
click at [53, 115] on span "+ Select options" at bounding box center [38, 118] width 34 height 6
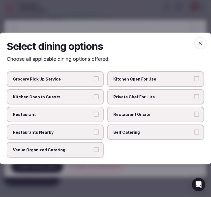
click at [90, 113] on span "Restaurant" at bounding box center [52, 115] width 79 height 6
click at [94, 113] on button "Restaurant" at bounding box center [96, 114] width 5 height 5
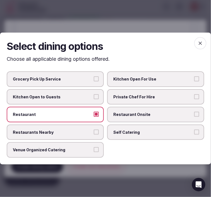
click at [146, 117] on span "Restaurant Onsite" at bounding box center [152, 115] width 79 height 6
click at [194, 117] on button "Restaurant Onsite" at bounding box center [196, 114] width 5 height 5
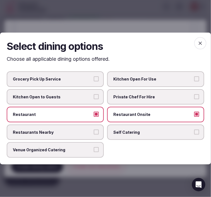
click at [74, 151] on span "Venue Organized Catering" at bounding box center [52, 150] width 79 height 6
click at [94, 151] on button "Venue Organized Catering" at bounding box center [96, 149] width 5 height 5
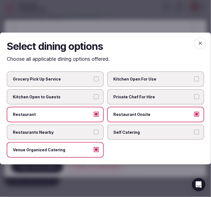
click at [198, 46] on icon "button" at bounding box center [200, 43] width 6 height 6
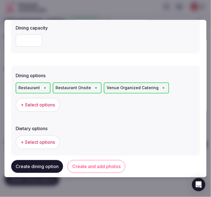
scroll to position [183, 0]
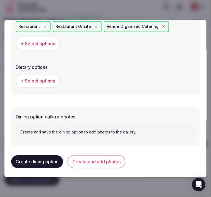
click at [111, 160] on button "Create and add photos" at bounding box center [96, 161] width 58 height 13
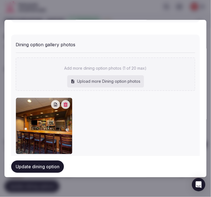
scroll to position [265, 0]
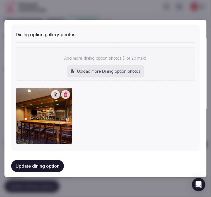
click at [43, 161] on button "Update dining option" at bounding box center [37, 166] width 53 height 12
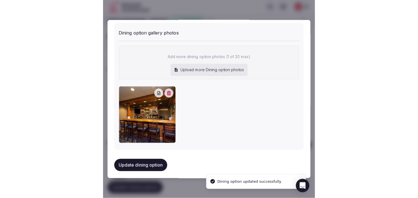
scroll to position [268, 0]
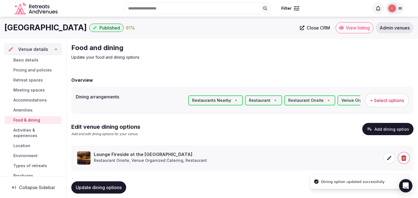
click at [16, 129] on span "Activities & experiences" at bounding box center [36, 133] width 46 height 11
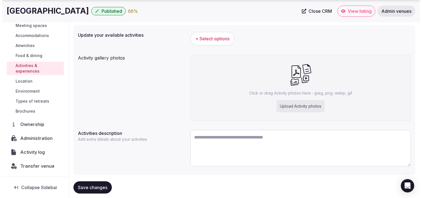
scroll to position [48, 0]
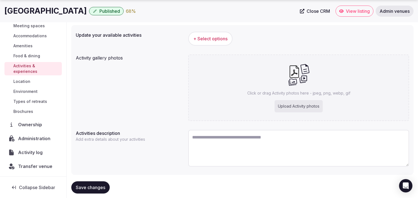
click at [212, 36] on span "+ Select options" at bounding box center [210, 39] width 34 height 6
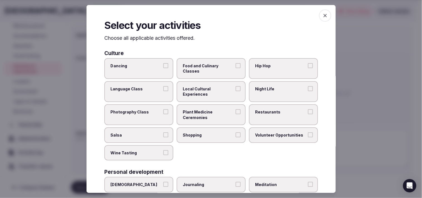
click at [70, 54] on div at bounding box center [211, 99] width 422 height 198
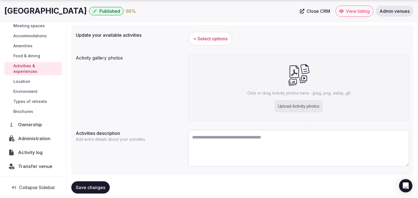
click at [193, 41] on span "+ Select options" at bounding box center [210, 39] width 34 height 6
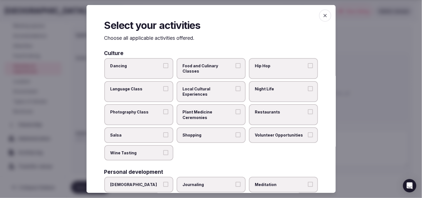
click at [233, 92] on label "Local Cultural Experiences" at bounding box center [211, 91] width 69 height 21
click at [236, 91] on button "Local Cultural Experiences" at bounding box center [238, 88] width 5 height 5
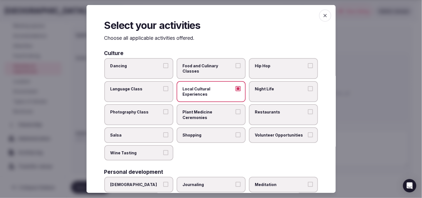
click at [269, 109] on span "Restaurants" at bounding box center [280, 112] width 51 height 6
click at [308, 109] on button "Restaurants" at bounding box center [310, 111] width 5 height 5
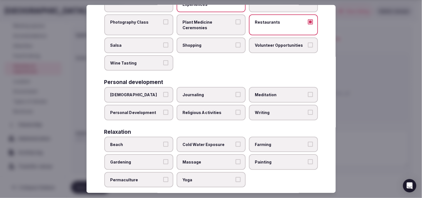
scroll to position [93, 0]
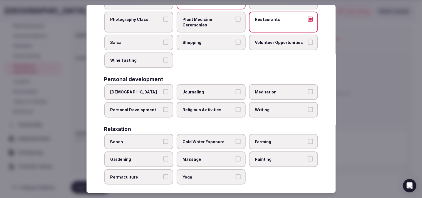
click at [160, 107] on span "Personal Development" at bounding box center [136, 110] width 51 height 6
click at [163, 107] on button "Personal Development" at bounding box center [165, 109] width 5 height 5
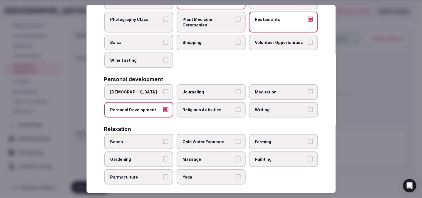
click at [207, 112] on label "Religious Activities" at bounding box center [211, 110] width 69 height 16
click at [236, 112] on button "Religious Activities" at bounding box center [238, 109] width 5 height 5
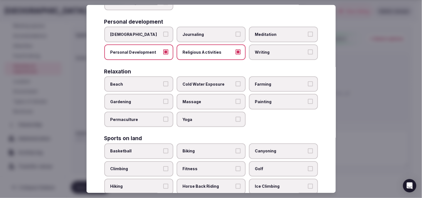
scroll to position [155, 0]
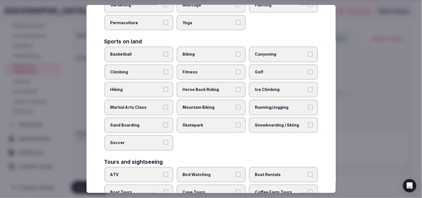
click at [219, 70] on span "Fitness" at bounding box center [208, 73] width 51 height 6
click at [236, 70] on button "Fitness" at bounding box center [238, 72] width 5 height 5
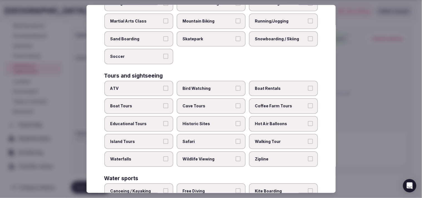
scroll to position [340, 0]
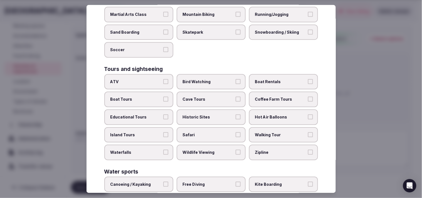
click at [249, 127] on label "Walking Tour" at bounding box center [283, 135] width 69 height 16
click at [308, 132] on button "Walking Tour" at bounding box center [310, 134] width 5 height 5
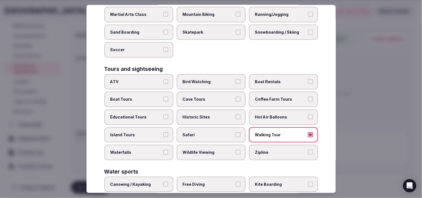
click at [226, 115] on span "Historic Sites" at bounding box center [208, 118] width 51 height 6
click at [236, 115] on button "Historic Sites" at bounding box center [238, 117] width 5 height 5
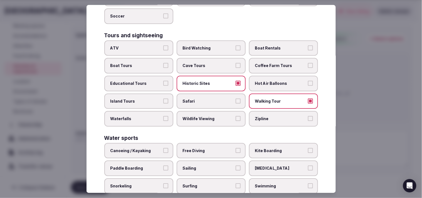
scroll to position [398, 0]
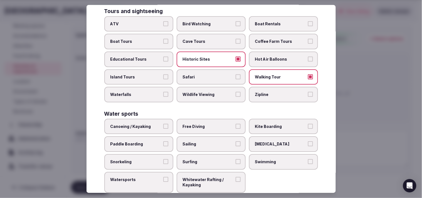
click at [277, 159] on span "Swimming" at bounding box center [280, 162] width 51 height 6
click at [308, 159] on button "Swimming" at bounding box center [310, 161] width 5 height 5
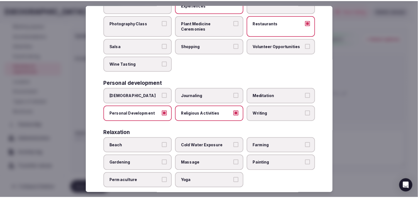
scroll to position [0, 0]
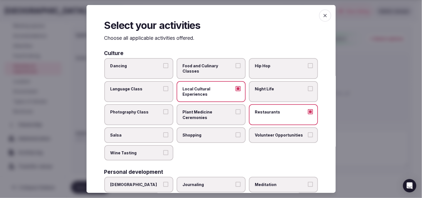
click at [319, 18] on span "button" at bounding box center [325, 15] width 12 height 12
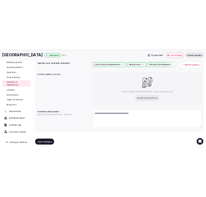
scroll to position [72, 0]
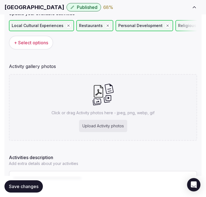
click at [80, 50] on div "Local Cultural Experiences Restaurants Personal Development Religious Activitie…" at bounding box center [103, 35] width 188 height 34
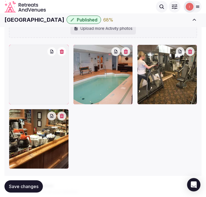
scroll to position [128, 0]
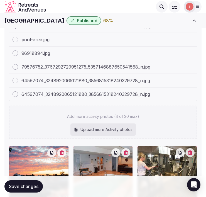
click at [116, 110] on div "Add more activity photos (4 of 20 max) Upload more Activity photos" at bounding box center [103, 122] width 188 height 33
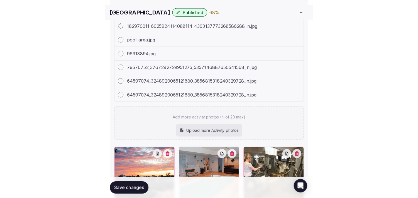
scroll to position [221, 0]
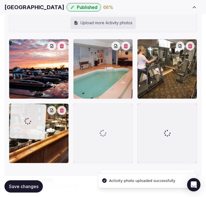
drag, startPoint x: 73, startPoint y: 105, endPoint x: 34, endPoint y: 88, distance: 42.8
click at [34, 88] on body "Search Popular Destinations Toscana, Italy Riviera Maya, Mexico Indonesia, Bali…" at bounding box center [103, 25] width 206 height 493
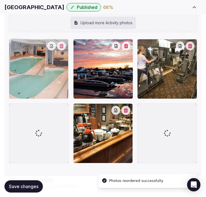
drag, startPoint x: 74, startPoint y: 41, endPoint x: -2, endPoint y: 50, distance: 76.9
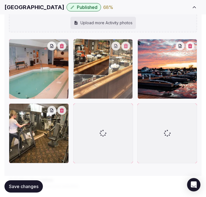
drag, startPoint x: 79, startPoint y: 108, endPoint x: 80, endPoint y: 59, distance: 48.5
click at [80, 59] on body "Search Popular Destinations Toscana, Italy Riviera Maya, Mexico Indonesia, Bali…" at bounding box center [103, 25] width 206 height 493
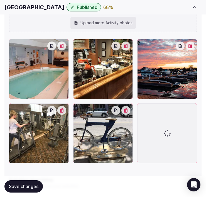
click at [40, 184] on button "Save changes" at bounding box center [23, 186] width 38 height 12
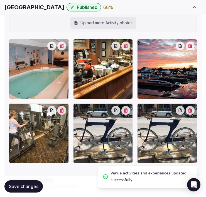
click at [191, 112] on button "button" at bounding box center [190, 110] width 9 height 9
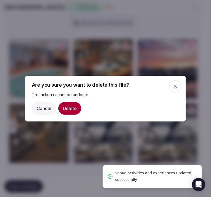
click at [68, 104] on button "Delete" at bounding box center [69, 108] width 23 height 13
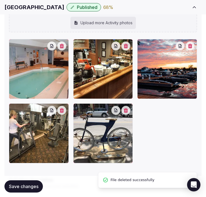
click at [21, 174] on div "Activities description Add extra details about your activities" at bounding box center [103, 181] width 188 height 14
click at [27, 192] on button "Save changes" at bounding box center [23, 186] width 38 height 12
drag, startPoint x: 27, startPoint y: 186, endPoint x: 89, endPoint y: 120, distance: 90.4
click at [28, 185] on div "Saving..." at bounding box center [21, 186] width 34 height 12
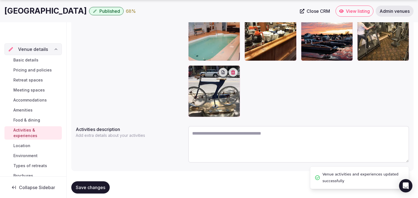
click at [19, 141] on div "Basic details Pricing and policies Retreat spaces Meeting spaces Accommodations…" at bounding box center [32, 118] width 57 height 126
click at [19, 143] on link "Location" at bounding box center [32, 146] width 57 height 8
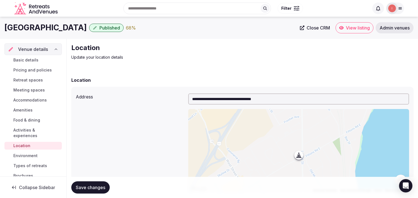
click at [30, 136] on span "Activities & experiences" at bounding box center [36, 133] width 46 height 11
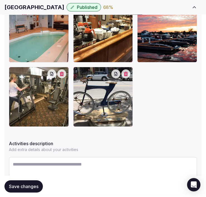
scroll to position [222, 0]
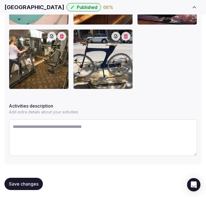
click at [77, 131] on textarea at bounding box center [103, 137] width 188 height 37
paste textarea "**********"
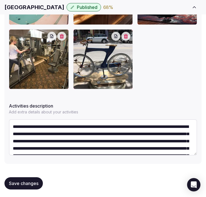
scroll to position [39, 0]
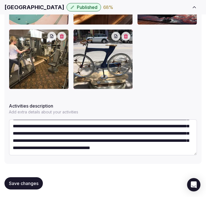
type textarea "**********"
drag, startPoint x: 31, startPoint y: 178, endPoint x: 38, endPoint y: 175, distance: 7.7
click at [32, 178] on button "Save changes" at bounding box center [23, 183] width 38 height 12
click at [31, 178] on button "Save changes" at bounding box center [23, 183] width 38 height 12
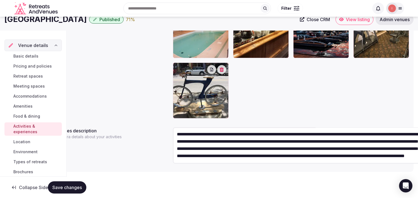
scroll to position [36, 0]
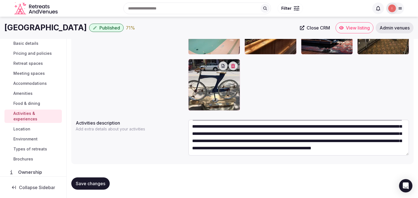
click at [34, 126] on link "Location" at bounding box center [32, 129] width 57 height 8
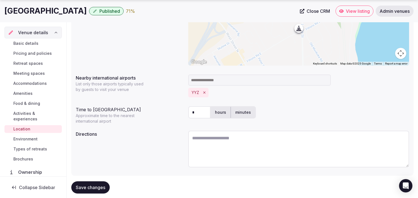
scroll to position [138, 0]
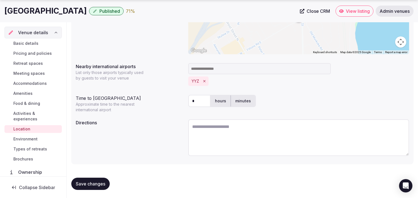
click at [16, 137] on span "Environment" at bounding box center [25, 139] width 24 height 6
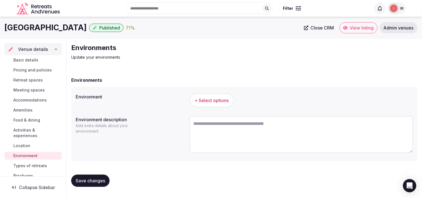
click at [215, 102] on span "+ Select options" at bounding box center [212, 100] width 34 height 6
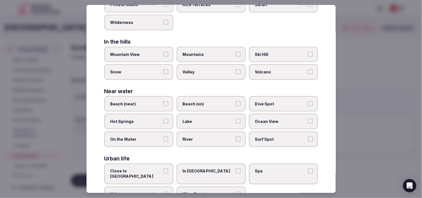
scroll to position [124, 0]
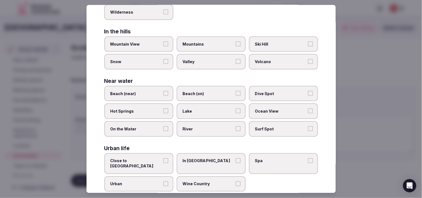
click at [164, 182] on button "Urban" at bounding box center [165, 184] width 5 height 5
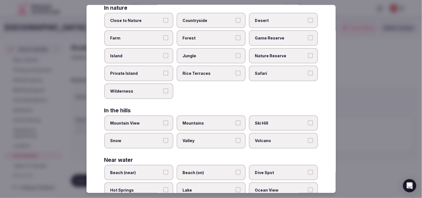
scroll to position [1, 0]
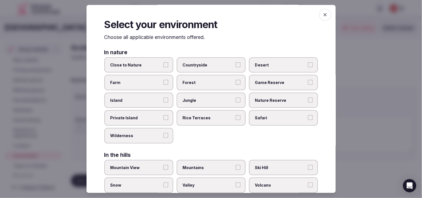
click at [324, 15] on icon "button" at bounding box center [325, 14] width 3 height 3
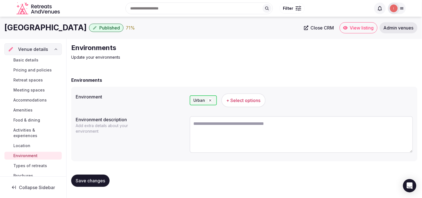
click at [92, 183] on button "Save changes" at bounding box center [90, 181] width 38 height 12
click at [93, 178] on span "Save changes" at bounding box center [91, 181] width 30 height 6
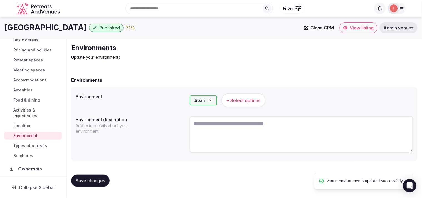
scroll to position [31, 0]
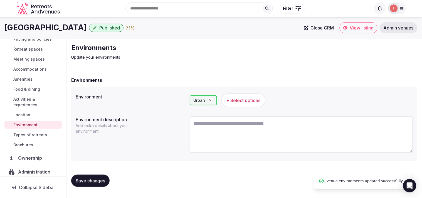
click at [41, 133] on span "Types of retreats" at bounding box center [30, 135] width 34 height 6
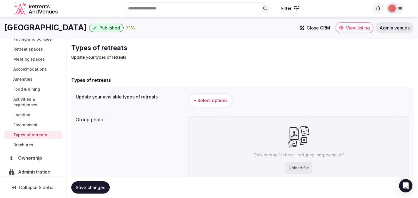
click at [215, 100] on span "+ Select options" at bounding box center [210, 100] width 34 height 6
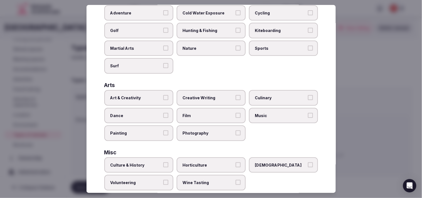
scroll to position [124, 0]
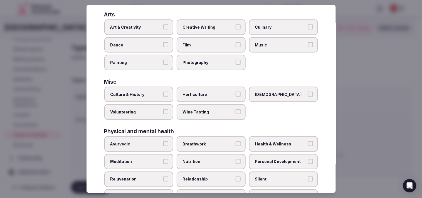
drag, startPoint x: 229, startPoint y: 159, endPoint x: 254, endPoint y: 162, distance: 25.5
click at [229, 159] on span "Nutrition" at bounding box center [208, 162] width 51 height 6
click at [236, 159] on button "Nutrition" at bounding box center [238, 161] width 5 height 5
click at [262, 159] on span "Personal Development" at bounding box center [280, 162] width 51 height 6
click at [308, 159] on button "Personal Development" at bounding box center [310, 161] width 5 height 5
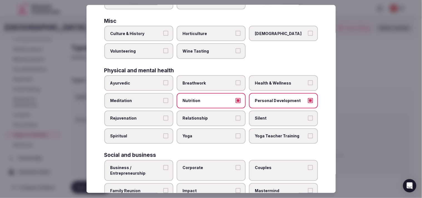
scroll to position [185, 0]
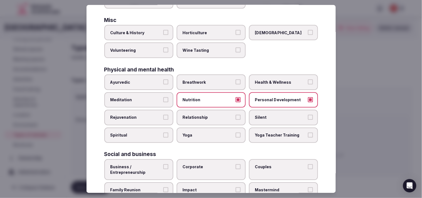
click at [227, 115] on span "Relationship" at bounding box center [208, 118] width 51 height 6
click at [236, 115] on button "Relationship" at bounding box center [238, 117] width 5 height 5
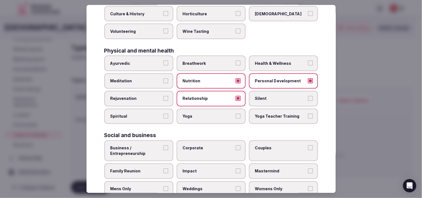
scroll to position [213, 0]
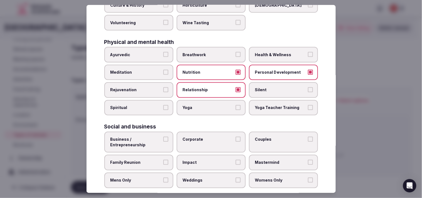
click at [164, 137] on button "Business / Entrepreneurship" at bounding box center [165, 139] width 5 height 5
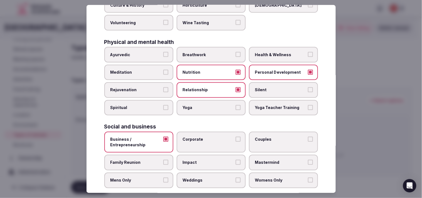
drag, startPoint x: 199, startPoint y: 134, endPoint x: 244, endPoint y: 134, distance: 44.8
click at [208, 137] on span "Corporate" at bounding box center [208, 140] width 51 height 6
click at [236, 137] on button "Corporate" at bounding box center [238, 139] width 5 height 5
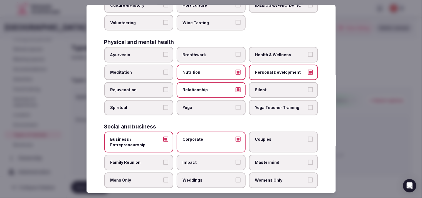
click at [223, 159] on label "Impact" at bounding box center [211, 163] width 69 height 16
click at [236, 160] on button "Impact" at bounding box center [238, 162] width 5 height 5
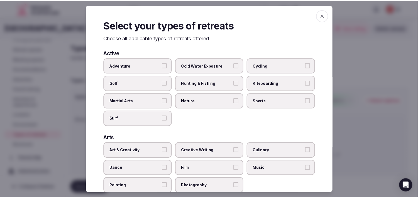
scroll to position [0, 0]
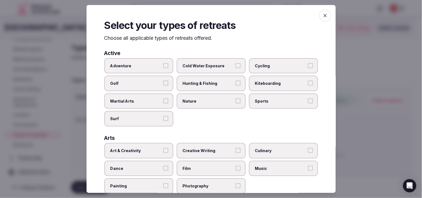
click at [324, 16] on icon "button" at bounding box center [325, 15] width 3 height 3
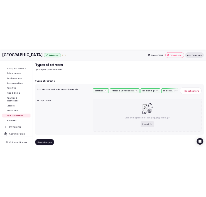
scroll to position [25, 0]
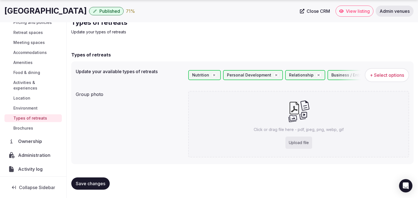
click at [84, 182] on span "Save changes" at bounding box center [91, 184] width 30 height 6
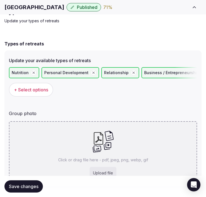
click at [109, 140] on div "Click or drag file here - pdf, jpeg, png, webp, gif Upload file" at bounding box center [103, 154] width 188 height 67
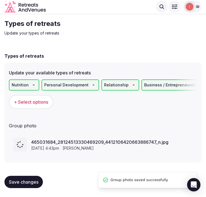
scroll to position [12, 0]
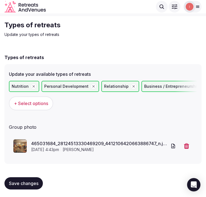
click at [30, 177] on button "Save changes" at bounding box center [23, 183] width 38 height 12
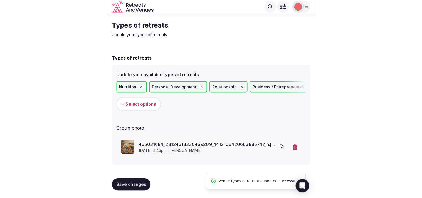
scroll to position [0, 0]
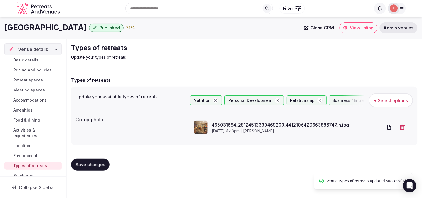
click at [316, 27] on span "Close CRM" at bounding box center [322, 28] width 23 height 6
drag, startPoint x: 326, startPoint y: 26, endPoint x: 352, endPoint y: 24, distance: 26.3
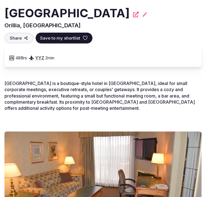
scroll to position [124, 0]
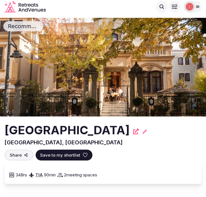
scroll to position [1702, 0]
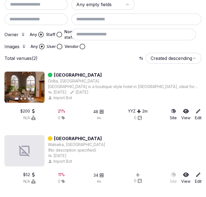
scroll to position [124, 0]
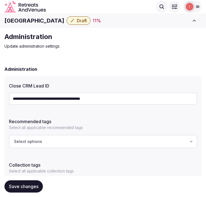
click at [77, 20] on span "Draft" at bounding box center [82, 21] width 10 height 6
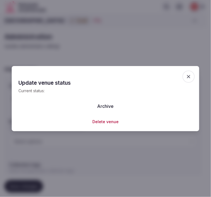
click at [111, 106] on button "Archive" at bounding box center [105, 106] width 25 height 12
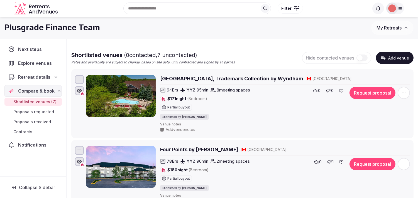
scroll to position [22, 0]
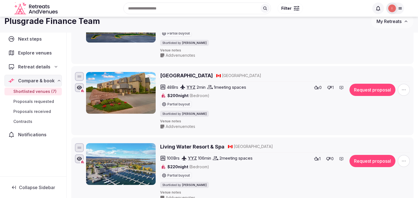
scroll to position [124, 0]
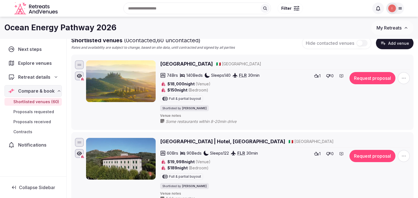
scroll to position [31, 0]
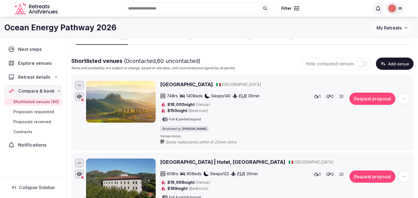
click at [185, 82] on h2 "[GEOGRAPHIC_DATA]" at bounding box center [186, 84] width 53 height 7
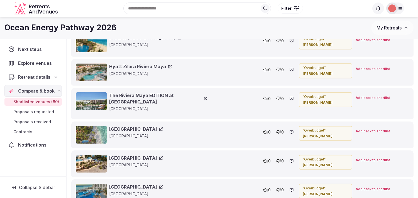
scroll to position [4384, 0]
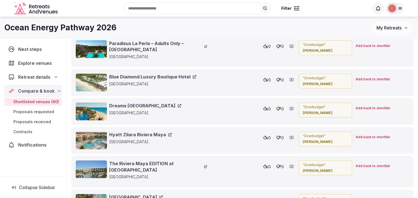
click at [137, 80] on link "Blue Diamond Luxury Boutique Hotel" at bounding box center [152, 77] width 87 height 6
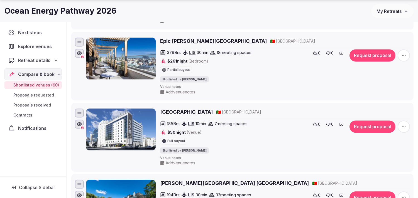
scroll to position [2218, 0]
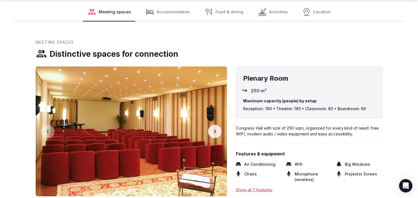
scroll to position [681, 0]
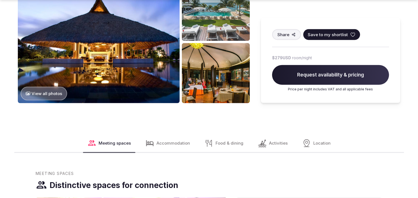
scroll to position [681, 0]
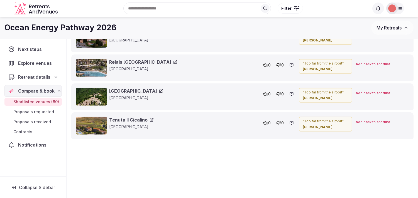
scroll to position [4662, 0]
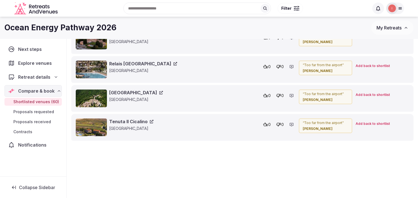
click at [140, 96] on link "Castello di Gargonza" at bounding box center [136, 93] width 54 height 6
click at [136, 67] on link "Relais Santa Chiara Hotel" at bounding box center [143, 64] width 68 height 6
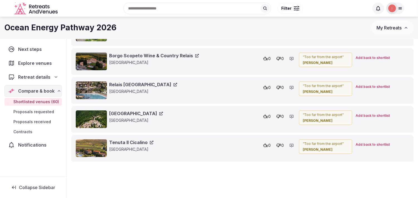
scroll to position [4631, 0]
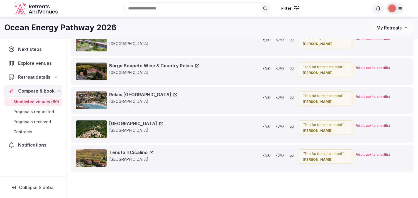
click at [193, 69] on link "Borgo Scopeto Wine & Country Relais" at bounding box center [154, 66] width 90 height 6
click at [141, 40] on link "Wakax Hacienda" at bounding box center [130, 37] width 43 height 6
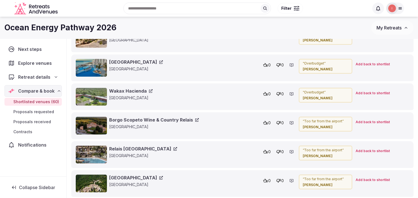
scroll to position [4569, 0]
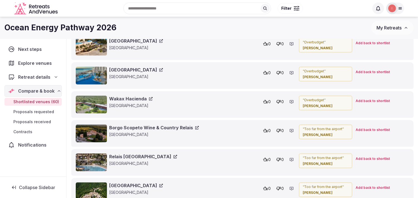
click at [144, 73] on link "Playacar Palace" at bounding box center [136, 70] width 54 height 6
click at [161, 44] on link "Royal Hideaway Playacar" at bounding box center [136, 41] width 54 height 6
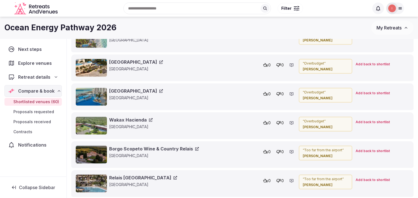
scroll to position [4507, 0]
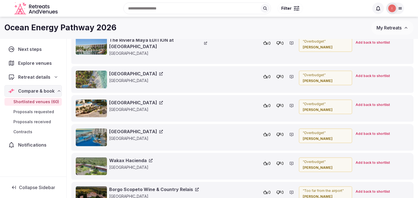
click at [143, 77] on link "Petit Lafitte Hotel" at bounding box center [136, 74] width 54 height 6
click at [135, 50] on link "The Riviera Maya EDITION at Kanai" at bounding box center [158, 43] width 98 height 13
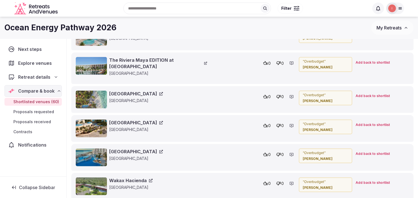
scroll to position [4445, 0]
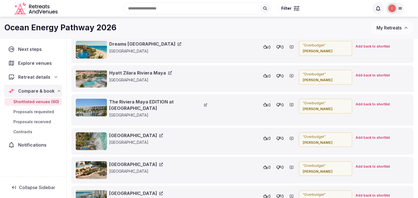
click at [149, 76] on link "Hyatt Zilara Riviera Maya" at bounding box center [140, 73] width 63 height 6
click at [160, 47] on link "Dreams Riviera Cancun Resort & SPA" at bounding box center [145, 44] width 72 height 6
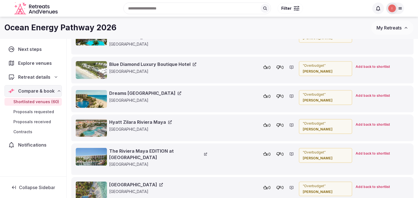
scroll to position [4384, 0]
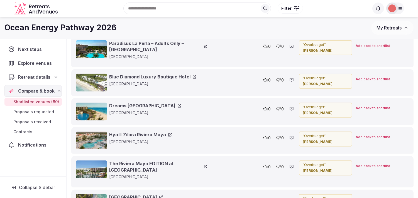
click at [166, 80] on link "Blue Diamond Luxury Boutique Hotel" at bounding box center [152, 77] width 87 height 6
click at [148, 53] on link "Paradisus La Perla – Adults Only – Riviera Maya" at bounding box center [158, 46] width 98 height 13
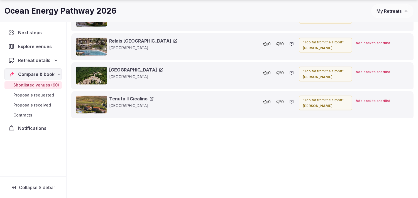
scroll to position [4662, 0]
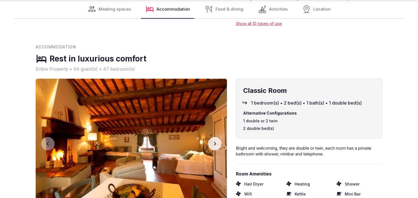
scroll to position [928, 0]
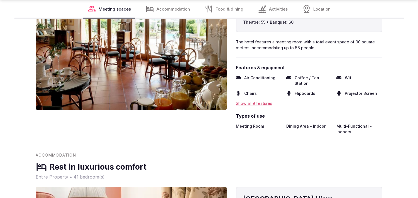
scroll to position [711, 0]
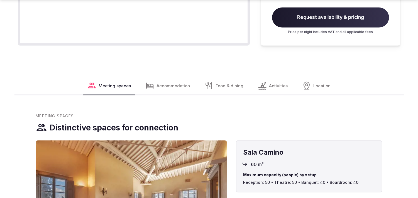
scroll to position [588, 0]
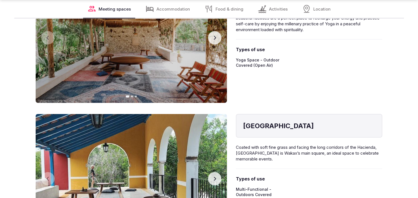
scroll to position [711, 0]
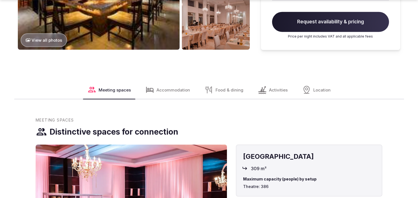
scroll to position [588, 0]
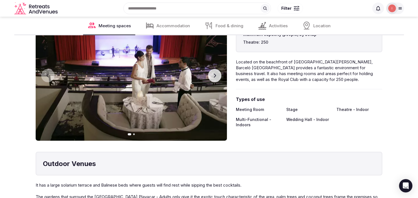
scroll to position [804, 0]
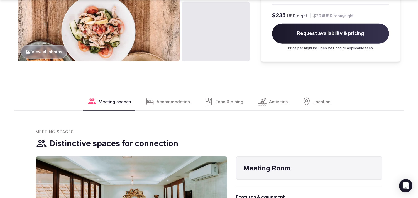
scroll to position [711, 0]
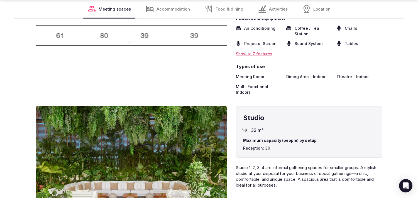
scroll to position [742, 0]
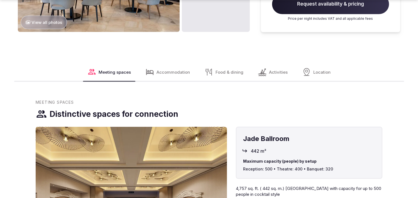
scroll to position [588, 0]
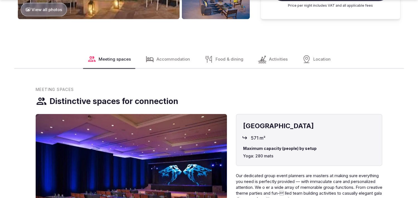
scroll to position [557, 0]
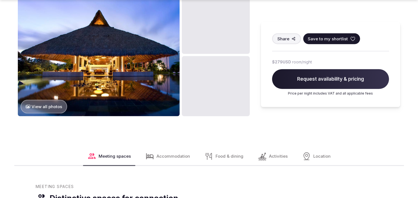
scroll to position [650, 0]
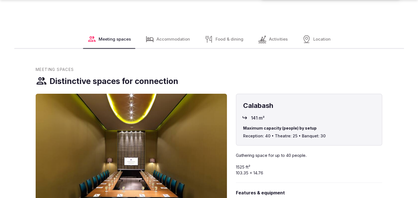
scroll to position [650, 0]
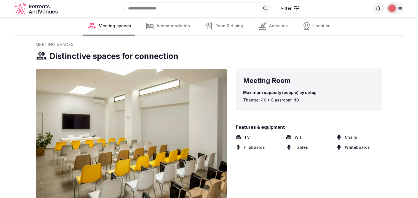
scroll to position [588, 0]
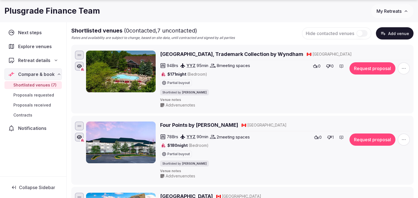
scroll to position [62, 0]
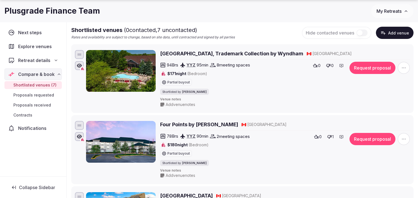
click at [209, 55] on h2 "[GEOGRAPHIC_DATA], Trademark Collection by Wyndham" at bounding box center [231, 53] width 143 height 7
click at [184, 124] on h2 "Four Points by [PERSON_NAME]" at bounding box center [199, 124] width 78 height 7
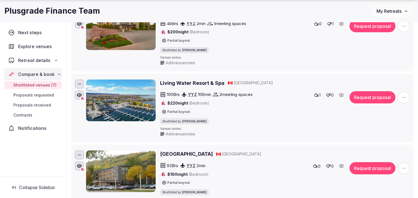
scroll to position [247, 0]
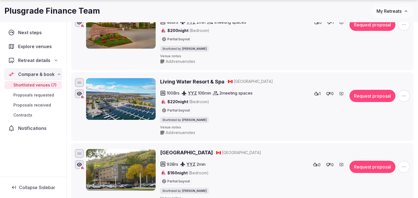
click at [196, 82] on h2 "Living Water Resort & Spa" at bounding box center [192, 81] width 64 height 7
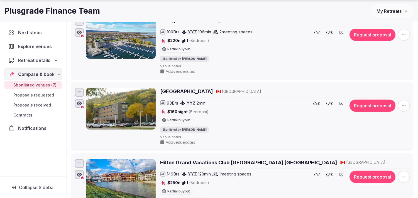
scroll to position [309, 0]
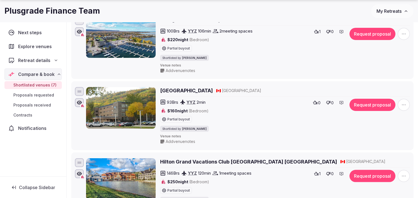
click at [193, 92] on h2 "[GEOGRAPHIC_DATA]" at bounding box center [186, 90] width 53 height 7
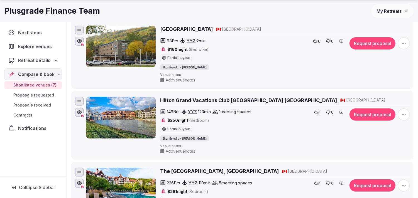
scroll to position [371, 0]
click at [208, 99] on h2 "Hilton Grand Vacations Club Blue Mountain Canada" at bounding box center [248, 100] width 177 height 7
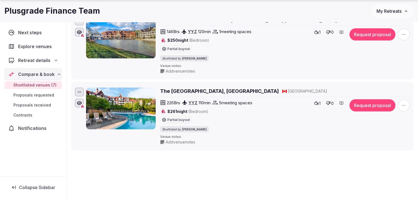
scroll to position [464, 0]
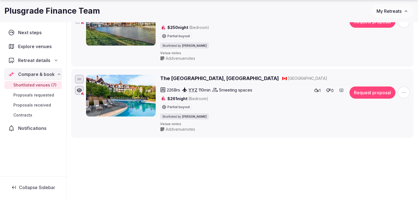
click at [230, 81] on h2 "The Westin Trillium House, Blue Mountain" at bounding box center [219, 78] width 119 height 7
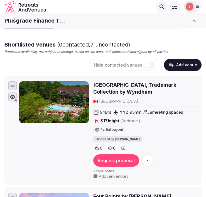
scroll to position [0, 0]
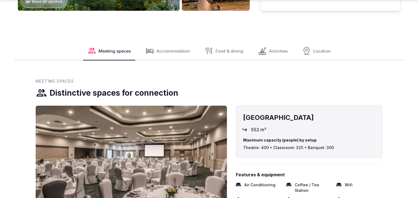
scroll to position [650, 0]
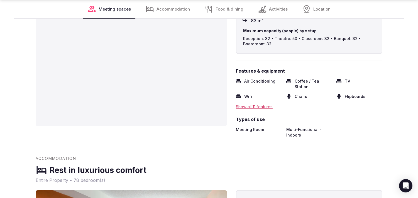
scroll to position [681, 0]
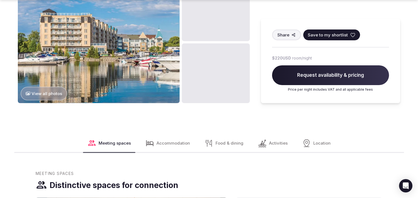
scroll to position [495, 0]
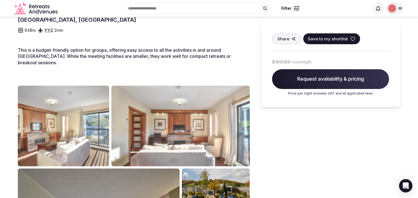
scroll to position [155, 0]
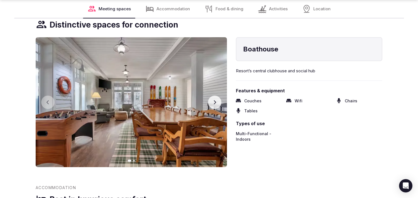
scroll to position [619, 0]
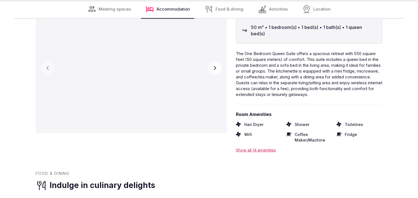
scroll to position [928, 0]
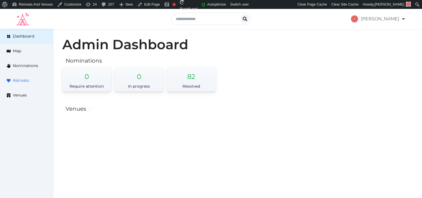
click at [22, 77] on link "Retreats" at bounding box center [26, 80] width 53 height 15
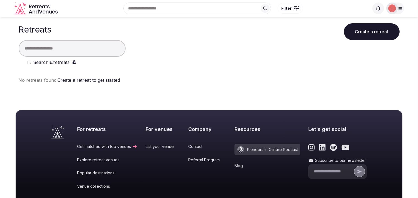
click at [84, 49] on input "text" at bounding box center [72, 48] width 107 height 17
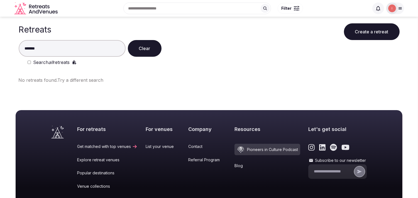
type input "*******"
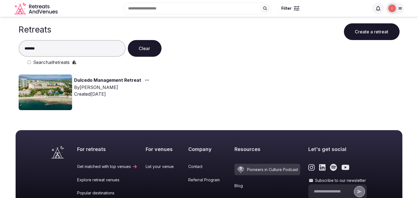
click at [91, 82] on link "Dulcedo Management Retreat" at bounding box center [107, 80] width 67 height 7
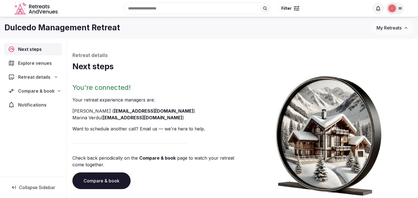
click at [45, 90] on span "Compare & book" at bounding box center [36, 91] width 36 height 7
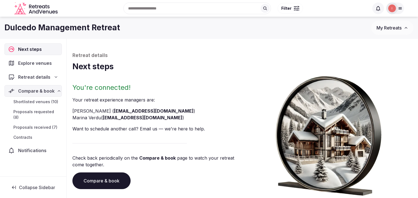
click at [36, 102] on span "Shortlisted venues (10)" at bounding box center [35, 102] width 45 height 6
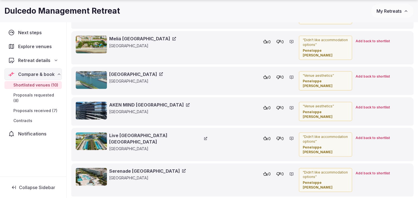
scroll to position [1149, 0]
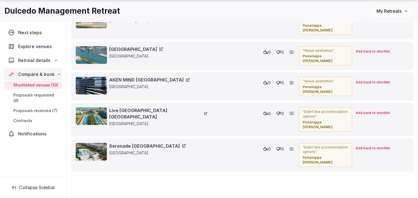
click at [145, 143] on link "Serenade Punta Cana Beach & Spa Resort" at bounding box center [147, 146] width 77 height 6
click at [146, 107] on link "Live Aqua Beach Resort Punta Cana" at bounding box center [158, 113] width 98 height 13
click at [138, 77] on link "AKEN MIND Mérida Hotel" at bounding box center [149, 80] width 80 height 6
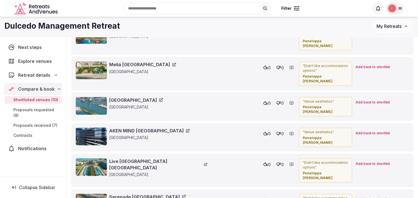
scroll to position [1087, 0]
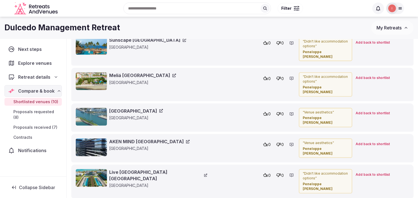
click at [134, 108] on link "Hotel El Ganzo" at bounding box center [136, 111] width 54 height 6
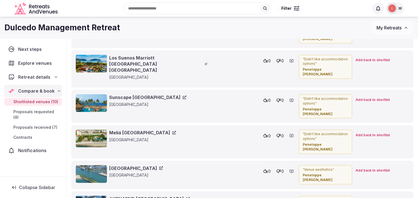
scroll to position [1025, 0]
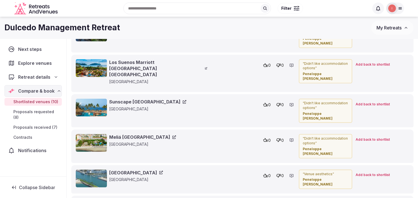
click at [143, 134] on link "Meliá Puerto Vallarta" at bounding box center [142, 137] width 67 height 6
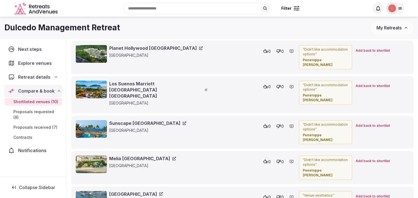
scroll to position [994, 0]
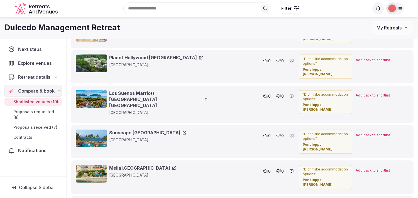
click at [152, 130] on link "Sunscape [GEOGRAPHIC_DATA]" at bounding box center [147, 133] width 77 height 6
click at [145, 130] on link "Sunscape [GEOGRAPHIC_DATA]" at bounding box center [147, 133] width 77 height 6
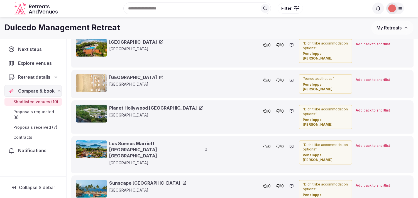
scroll to position [932, 0]
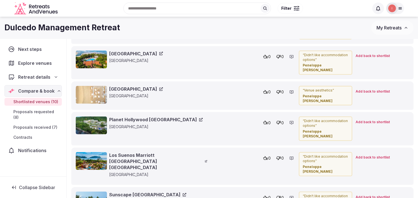
click at [155, 152] on link "Los Suenos Marriott Ocean & Golf Resort Costa Rica" at bounding box center [158, 161] width 98 height 19
click at [151, 117] on link "Planet Hollywood Costa Rica" at bounding box center [156, 120] width 94 height 6
click at [150, 86] on link "Bahia Hotel & Beach House" at bounding box center [136, 89] width 54 height 6
click at [136, 51] on link "Occidental Tamarindo Hotel" at bounding box center [136, 54] width 54 height 6
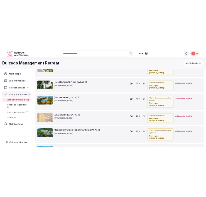
scroll to position [840, 0]
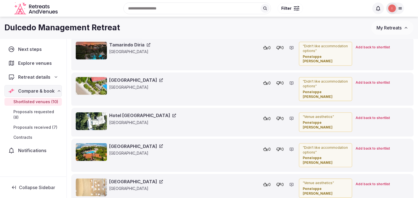
click at [148, 113] on link "Hotel Villa Caletas" at bounding box center [142, 116] width 67 height 6
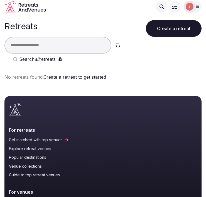
click at [35, 44] on input "text" at bounding box center [57, 45] width 107 height 17
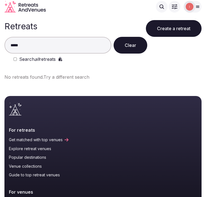
type input "*****"
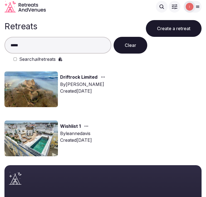
click at [68, 79] on link "Driftrock Limited" at bounding box center [78, 77] width 37 height 7
click at [69, 78] on link "Driftrock Limited" at bounding box center [78, 77] width 37 height 7
click at [73, 75] on link "Driftrock Limited" at bounding box center [78, 77] width 37 height 7
click at [74, 77] on link "Driftrock Limited" at bounding box center [78, 77] width 37 height 7
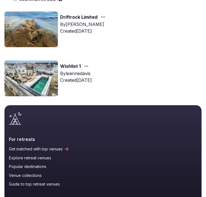
scroll to position [62, 0]
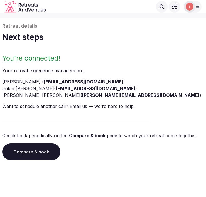
scroll to position [9, 0]
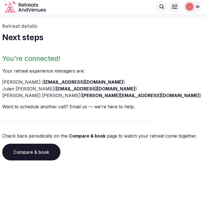
drag, startPoint x: 92, startPoint y: 13, endPoint x: 60, endPoint y: 43, distance: 43.7
click at [60, 43] on div "Retreat details Next steps" at bounding box center [103, 35] width 202 height 24
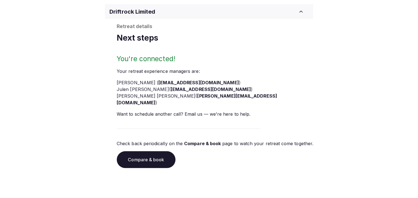
scroll to position [42, 0]
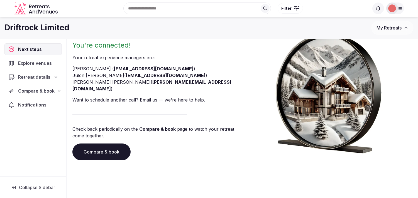
click at [44, 93] on span "Compare & book" at bounding box center [36, 91] width 36 height 7
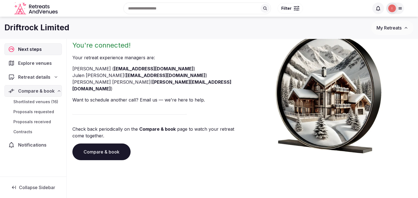
click at [42, 103] on span "Shortlisted venues (16)" at bounding box center [35, 102] width 45 height 6
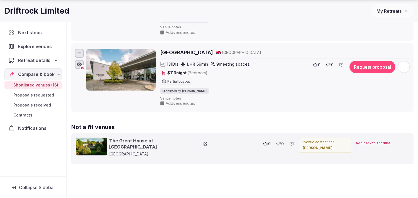
scroll to position [1187, 0]
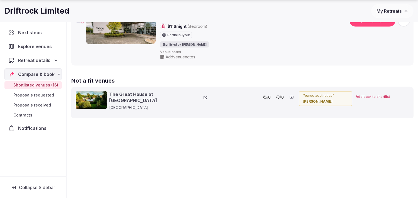
click at [204, 98] on icon at bounding box center [206, 98] width 4 height 4
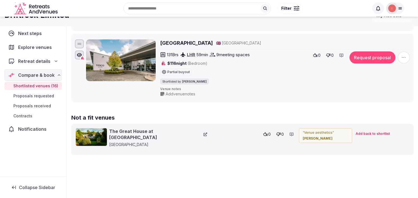
scroll to position [1125, 0]
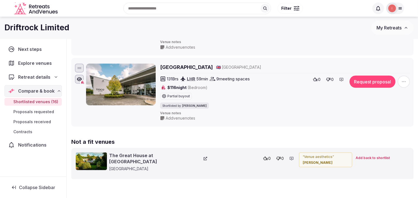
click at [213, 71] on h2 "Voco Winchester Hotel & Spa" at bounding box center [186, 67] width 53 height 7
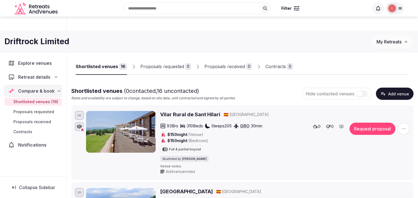
scroll to position [0, 0]
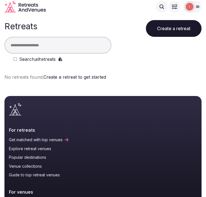
click at [55, 42] on input "text" at bounding box center [57, 45] width 107 height 17
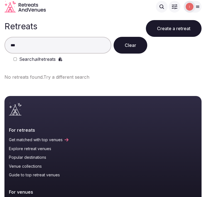
click at [18, 59] on div "Search all retreats" at bounding box center [107, 59] width 188 height 7
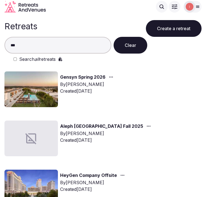
drag, startPoint x: 32, startPoint y: 45, endPoint x: -2, endPoint y: 47, distance: 34.3
click at [0, 47] on html "Search Popular Destinations Toscana, Italy Riviera Maya, Mexico Indonesia, Bali…" at bounding box center [103, 98] width 206 height 197
click at [60, 49] on input "***" at bounding box center [57, 45] width 107 height 17
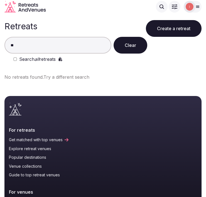
type input "*"
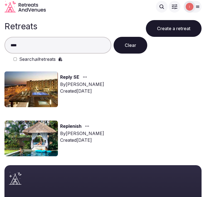
type input "****"
click at [71, 77] on link "Reply SE" at bounding box center [69, 77] width 19 height 7
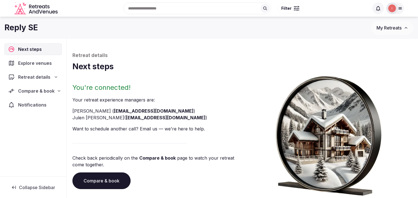
click at [45, 88] on span "Compare & book" at bounding box center [36, 91] width 36 height 7
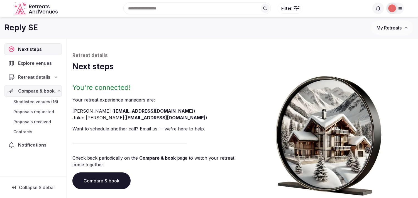
click at [40, 103] on span "Shortlisted venues (16)" at bounding box center [35, 102] width 45 height 6
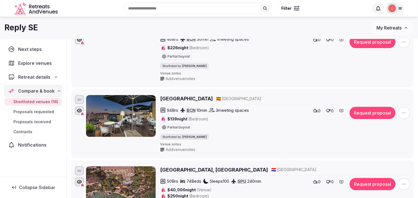
scroll to position [271, 0]
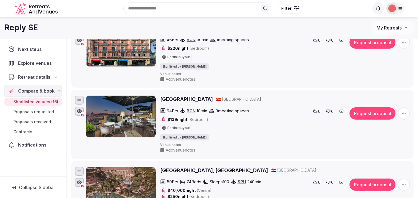
drag, startPoint x: 210, startPoint y: 101, endPoint x: 221, endPoint y: 111, distance: 14.8
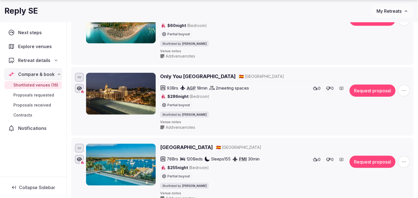
scroll to position [982, 0]
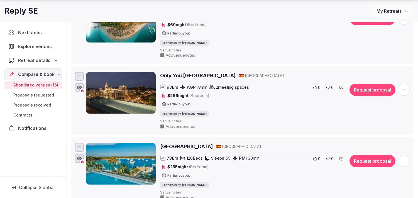
click at [197, 77] on h2 "Only You Hotel Málaga" at bounding box center [197, 75] width 75 height 7
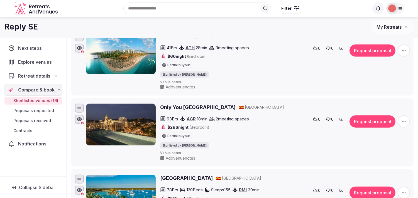
scroll to position [920, 0]
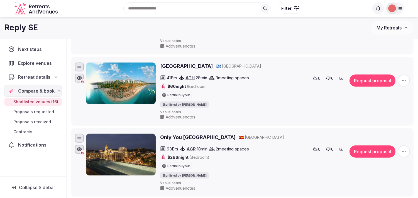
click at [190, 68] on h2 "Palmyra Beach Hotel" at bounding box center [186, 66] width 53 height 7
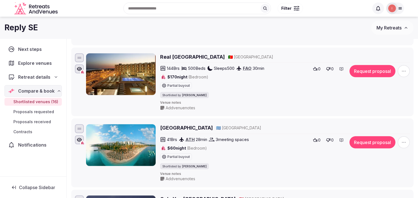
click at [197, 57] on h2 "Real Marina Hotel & Spa" at bounding box center [192, 56] width 65 height 7
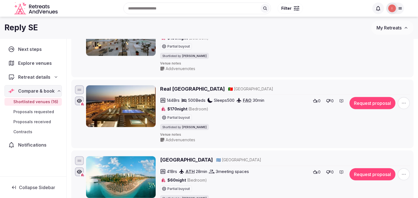
scroll to position [766, 0]
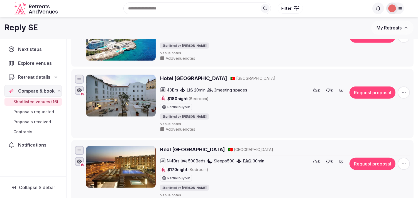
click at [198, 81] on h2 "Hotel Convento do Salvador" at bounding box center [193, 78] width 67 height 7
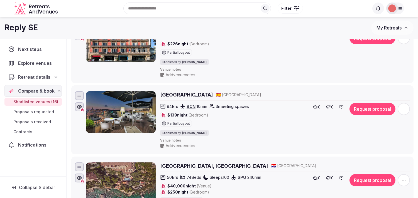
scroll to position [271, 0]
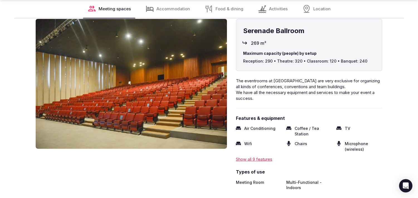
scroll to position [833, 0]
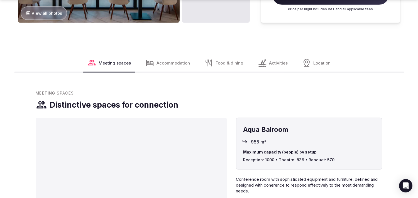
scroll to position [619, 0]
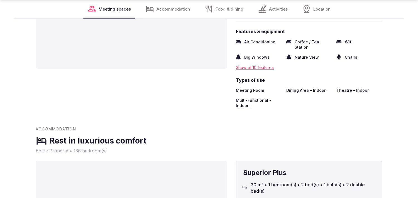
scroll to position [557, 0]
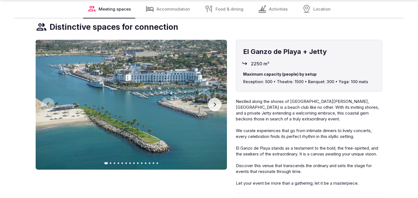
scroll to position [804, 0]
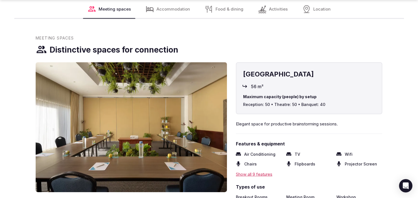
scroll to position [928, 0]
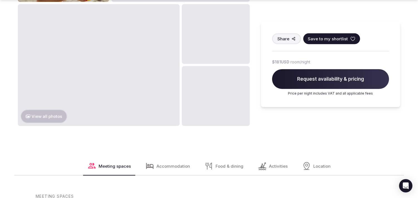
scroll to position [771, 0]
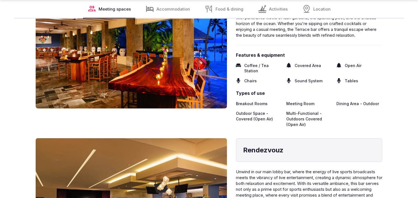
scroll to position [866, 0]
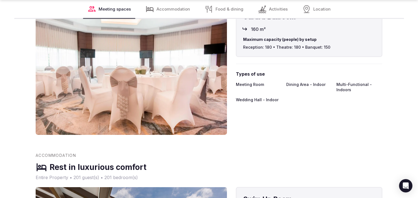
scroll to position [1299, 0]
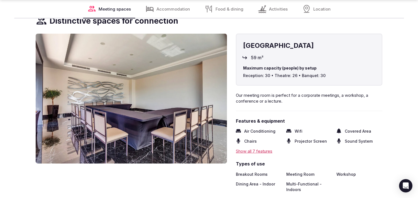
scroll to position [711, 0]
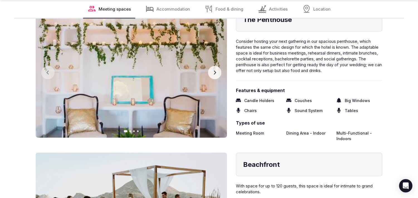
scroll to position [835, 0]
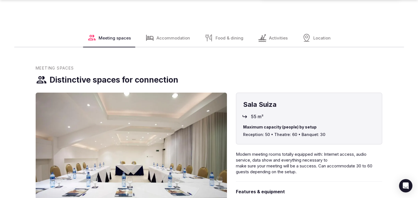
scroll to position [711, 0]
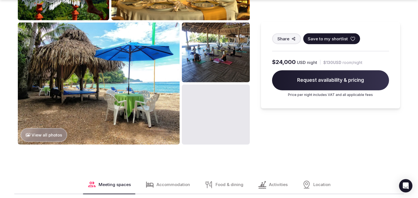
scroll to position [650, 0]
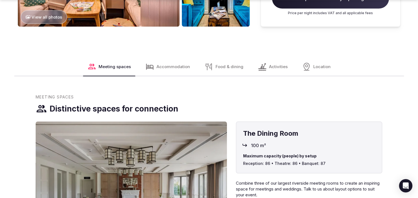
scroll to position [650, 0]
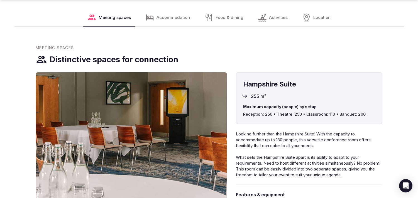
scroll to position [588, 0]
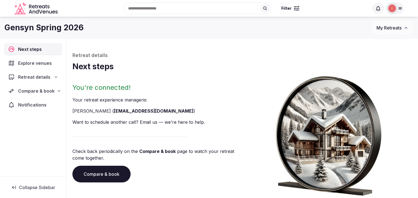
click at [30, 91] on span "Compare & book" at bounding box center [36, 91] width 36 height 7
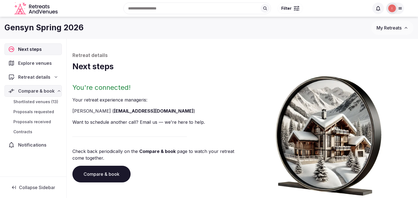
click at [35, 104] on span "Shortlisted venues (13)" at bounding box center [35, 102] width 45 height 6
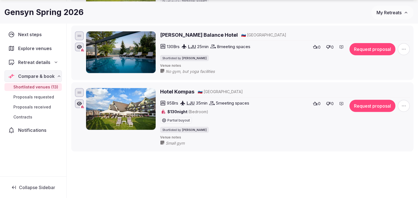
scroll to position [911, 0]
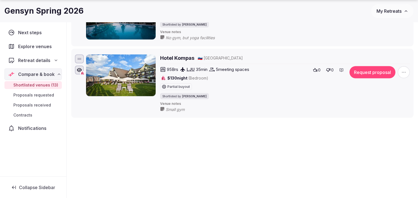
click at [189, 57] on h2 "Hotel Kompas" at bounding box center [177, 58] width 34 height 7
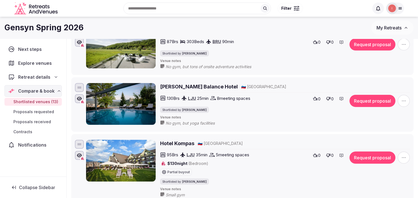
scroll to position [818, 0]
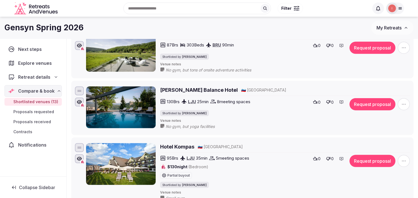
click at [179, 91] on h2 "[PERSON_NAME] Balance Hotel" at bounding box center [199, 90] width 78 height 7
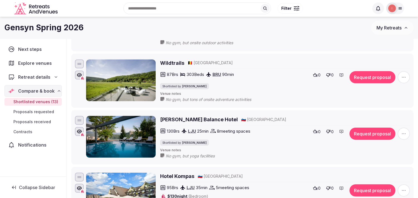
scroll to position [756, 0]
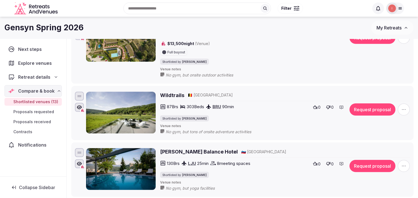
click at [171, 98] on h2 "Wildtrails" at bounding box center [172, 95] width 24 height 7
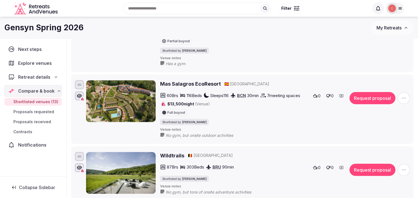
scroll to position [694, 0]
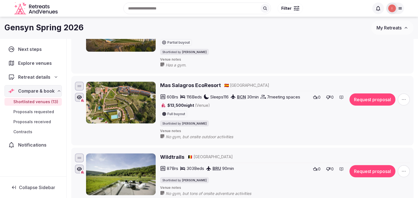
click at [168, 87] on h2 "Mas Salagros EcoResort" at bounding box center [190, 85] width 61 height 7
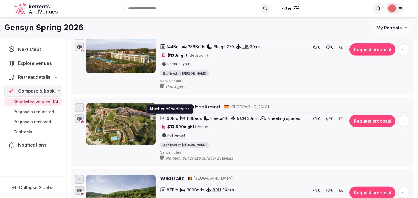
scroll to position [632, 0]
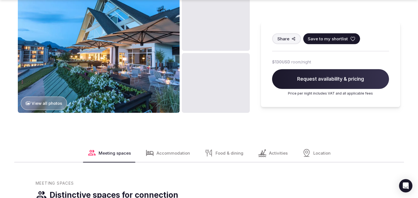
scroll to position [588, 0]
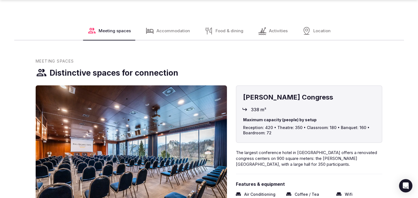
scroll to position [371, 0]
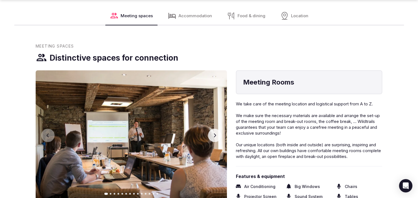
scroll to position [804, 0]
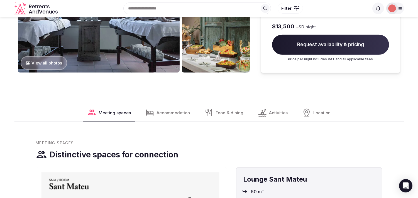
scroll to position [678, 0]
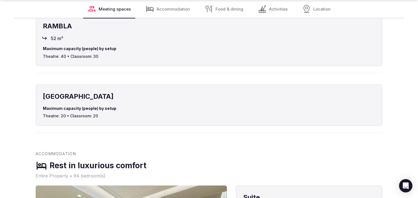
scroll to position [681, 0]
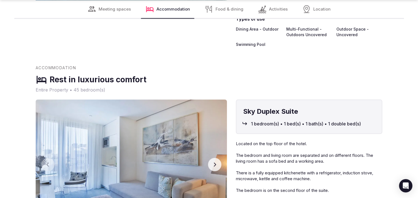
scroll to position [619, 0]
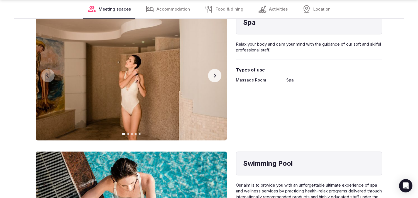
scroll to position [773, 0]
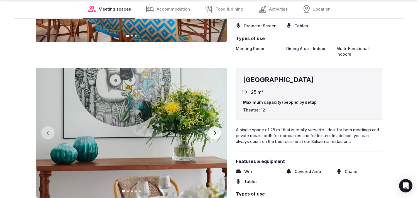
scroll to position [804, 0]
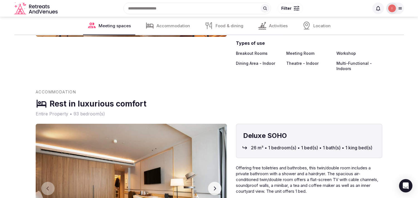
scroll to position [742, 0]
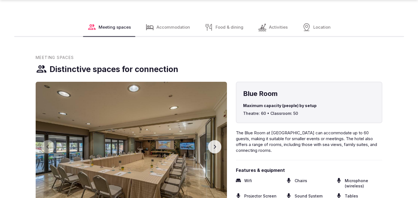
scroll to position [588, 0]
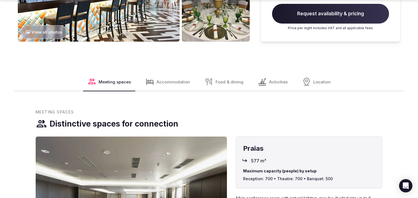
scroll to position [709, 0]
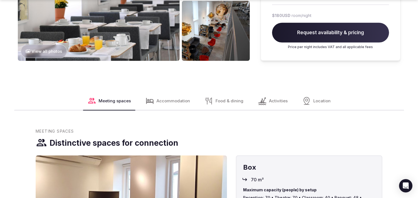
scroll to position [588, 0]
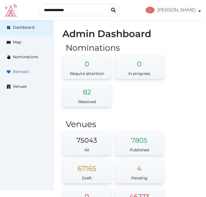
click at [26, 71] on span "Retreats" at bounding box center [21, 72] width 16 height 6
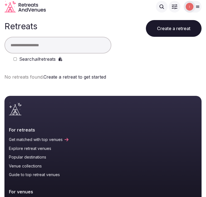
click at [87, 20] on div "Retreats Create a retreat" at bounding box center [102, 24] width 197 height 23
click at [46, 48] on input "text" at bounding box center [57, 45] width 107 height 17
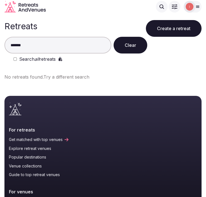
click at [15, 61] on div "Search all retreats" at bounding box center [107, 59] width 188 height 7
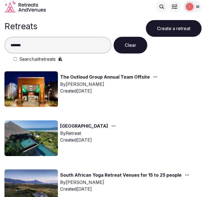
drag, startPoint x: 14, startPoint y: 45, endPoint x: -9, endPoint y: 45, distance: 23.1
click at [0, 45] on html "Search Popular Destinations Toscana, Italy Riviera Maya, Mexico Indonesia, Bali…" at bounding box center [103, 98] width 206 height 197
click at [26, 50] on input "*******" at bounding box center [57, 45] width 107 height 17
drag, startPoint x: 27, startPoint y: 46, endPoint x: 1, endPoint y: 42, distance: 25.6
click at [0, 41] on html "Search Popular Destinations Toscana, Italy Riviera Maya, Mexico Indonesia, Bali…" at bounding box center [103, 98] width 206 height 197
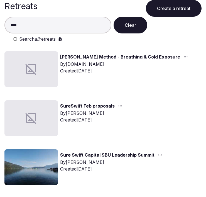
scroll to position [31, 0]
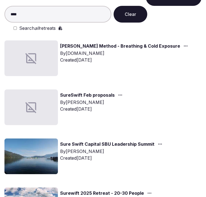
type input "****"
click at [114, 142] on link "Sure Swift Capital SBU Leadership Summit" at bounding box center [107, 144] width 94 height 7
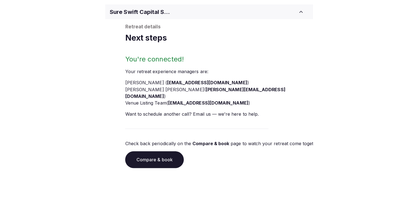
scroll to position [31, 0]
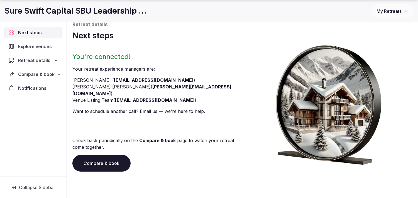
click at [23, 72] on span "Compare & book" at bounding box center [36, 74] width 36 height 7
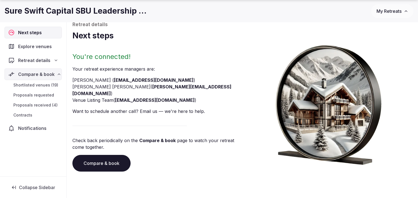
click at [32, 91] on div "Shortlisted venues (19) Proposals requested Proposals received (4) Contracts" at bounding box center [32, 100] width 57 height 40
click at [36, 85] on span "Shortlisted venues (19)" at bounding box center [35, 85] width 45 height 6
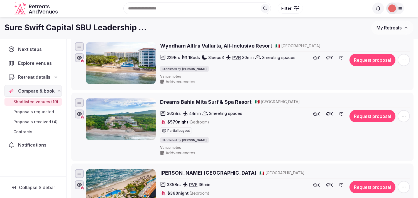
scroll to position [1236, 0]
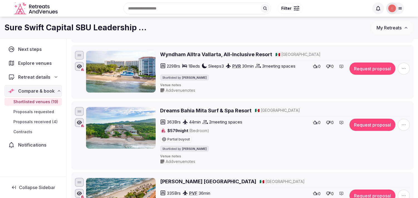
drag, startPoint x: 200, startPoint y: 81, endPoint x: 194, endPoint y: 85, distance: 7.0
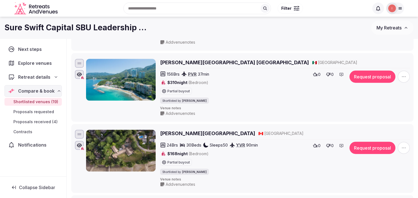
scroll to position [1051, 0]
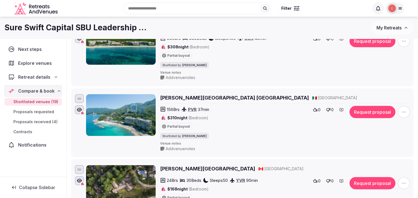
click at [187, 30] on h2 "Dreams Jade Resort & Spa" at bounding box center [193, 26] width 66 height 7
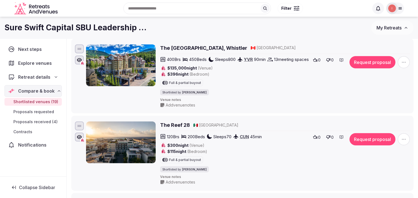
scroll to position [803, 0]
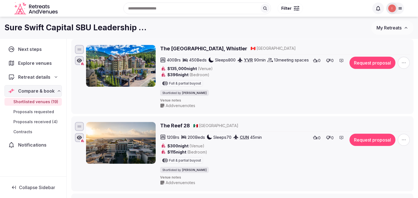
click at [206, 26] on span "Venue notes" at bounding box center [285, 23] width 250 height 5
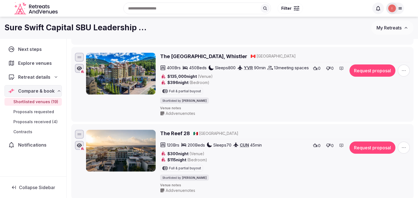
scroll to position [741, 0]
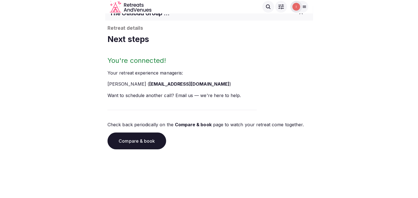
scroll to position [8, 0]
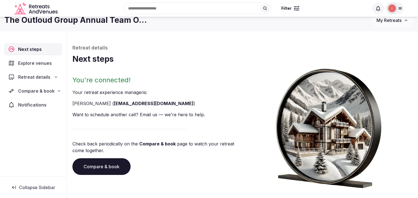
click at [40, 93] on span "Compare & book" at bounding box center [36, 91] width 36 height 7
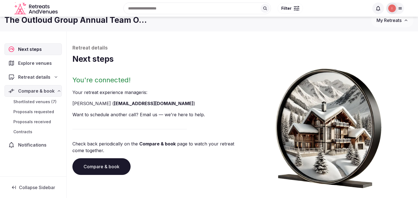
click at [38, 102] on span "Shortlisted venues (7)" at bounding box center [34, 102] width 43 height 6
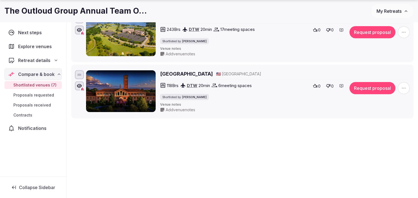
scroll to position [441, 0]
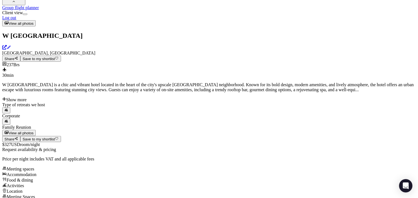
scroll to position [619, 0]
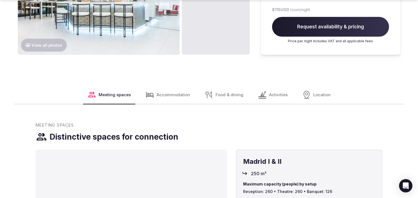
scroll to position [495, 0]
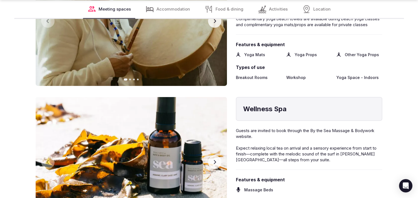
scroll to position [1018, 0]
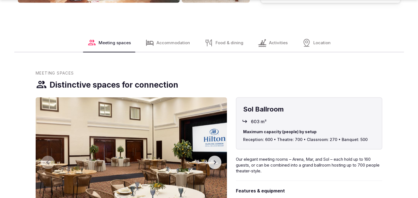
scroll to position [804, 0]
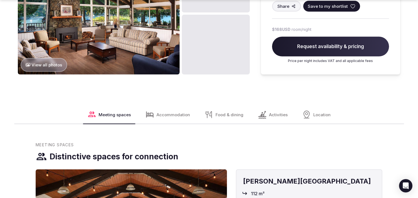
scroll to position [833, 0]
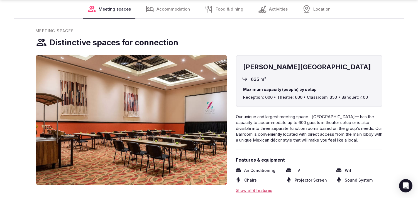
scroll to position [681, 0]
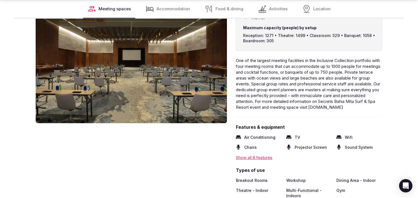
scroll to position [711, 0]
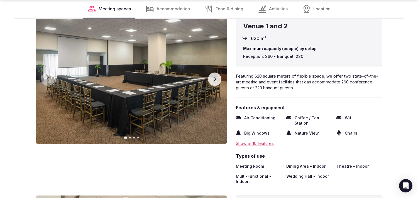
scroll to position [742, 0]
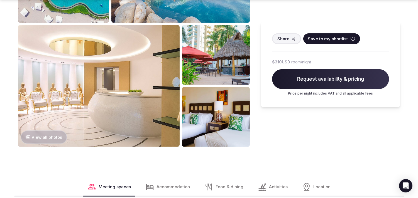
scroll to position [588, 0]
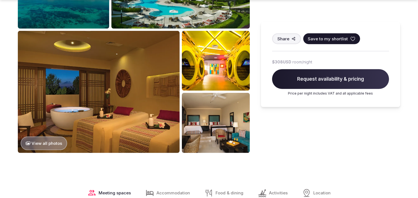
scroll to position [742, 0]
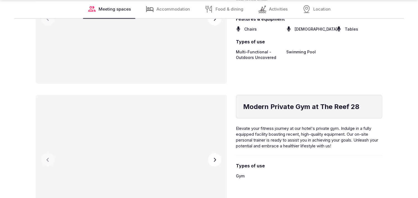
scroll to position [1330, 0]
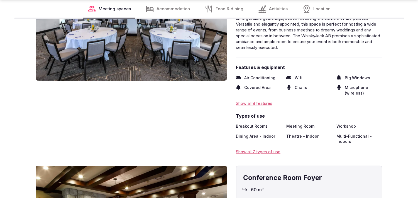
scroll to position [897, 0]
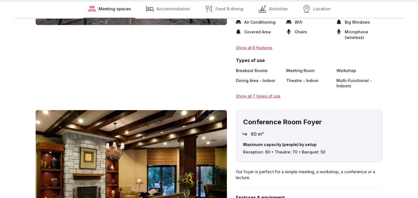
scroll to position [866, 0]
